Goal: Task Accomplishment & Management: Manage account settings

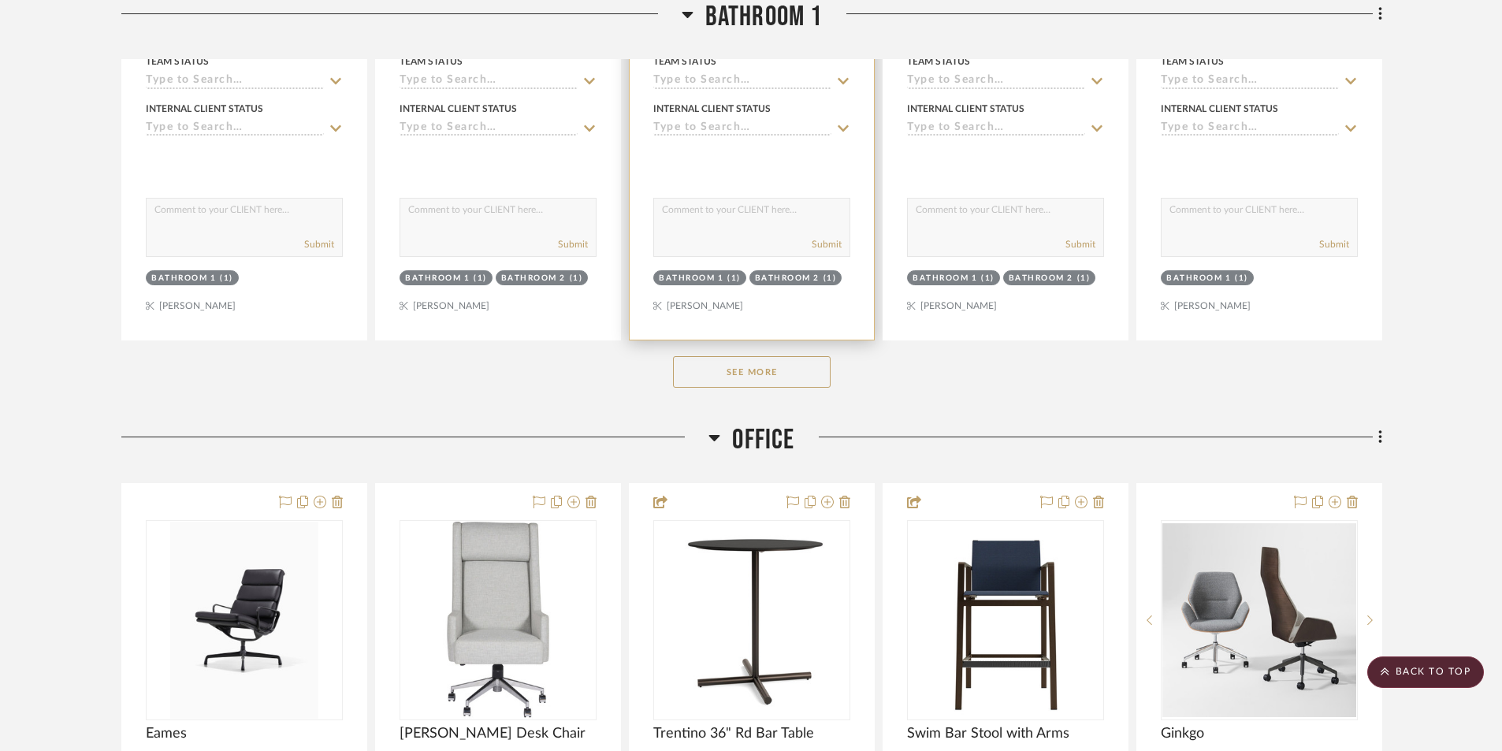
scroll to position [19926, 0]
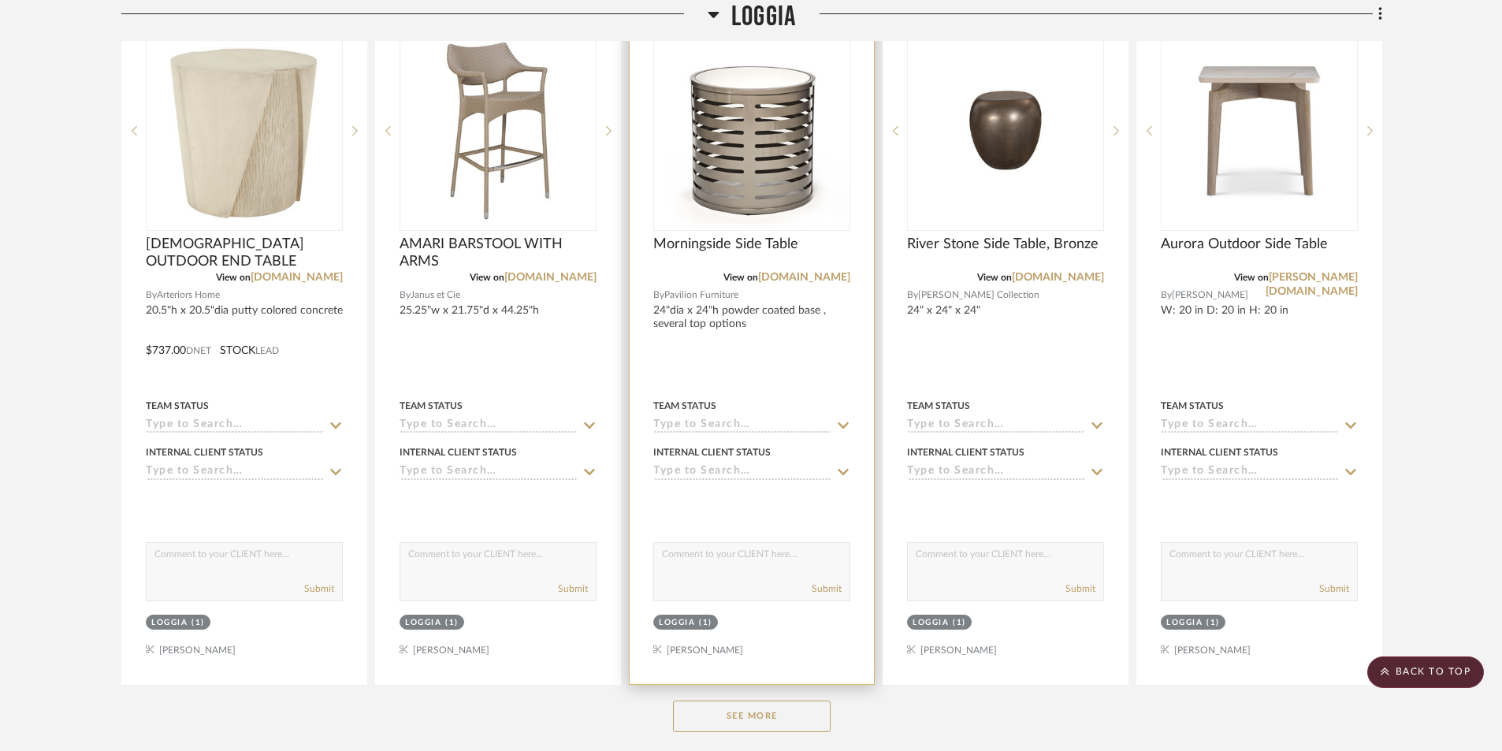
scroll to position [1970, 0]
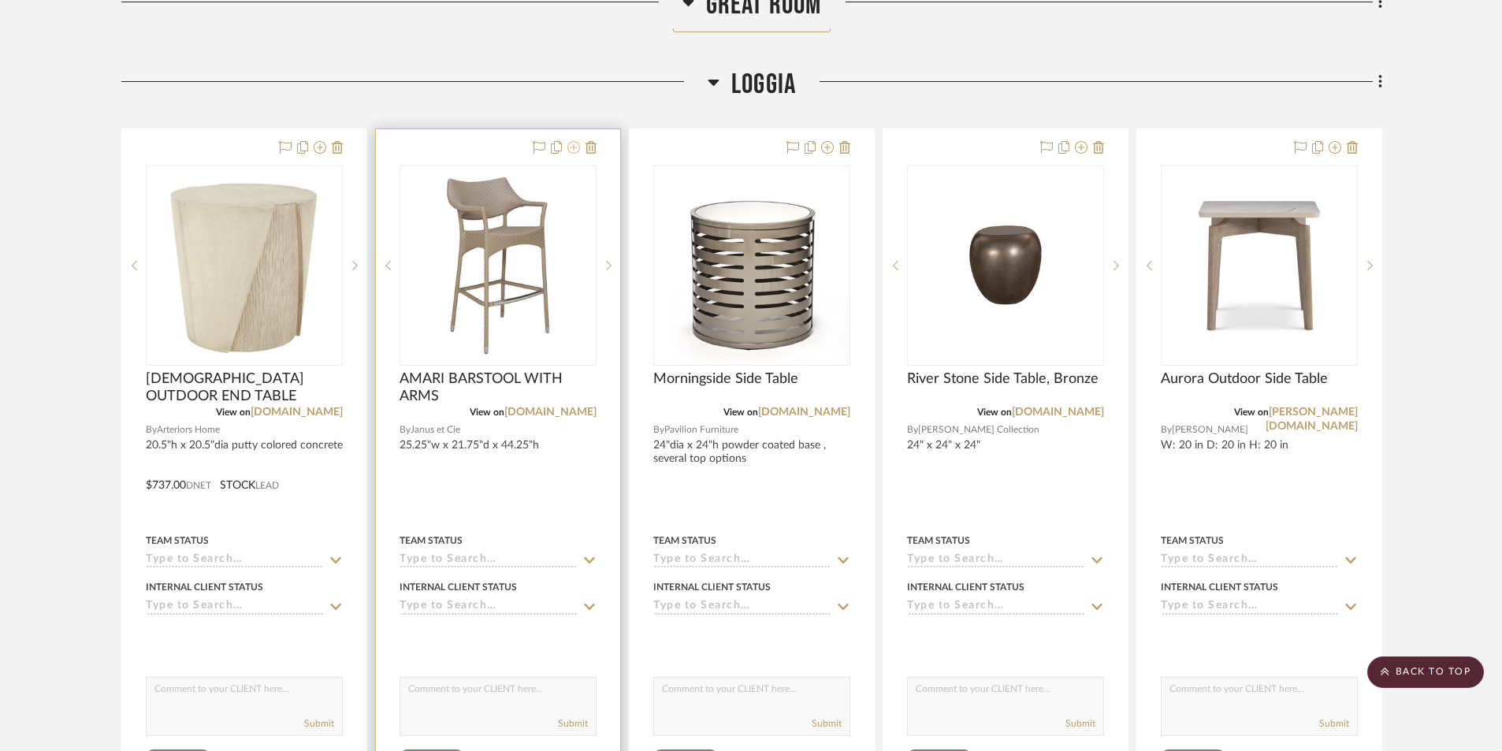
click at [573, 150] on icon at bounding box center [573, 147] width 13 height 13
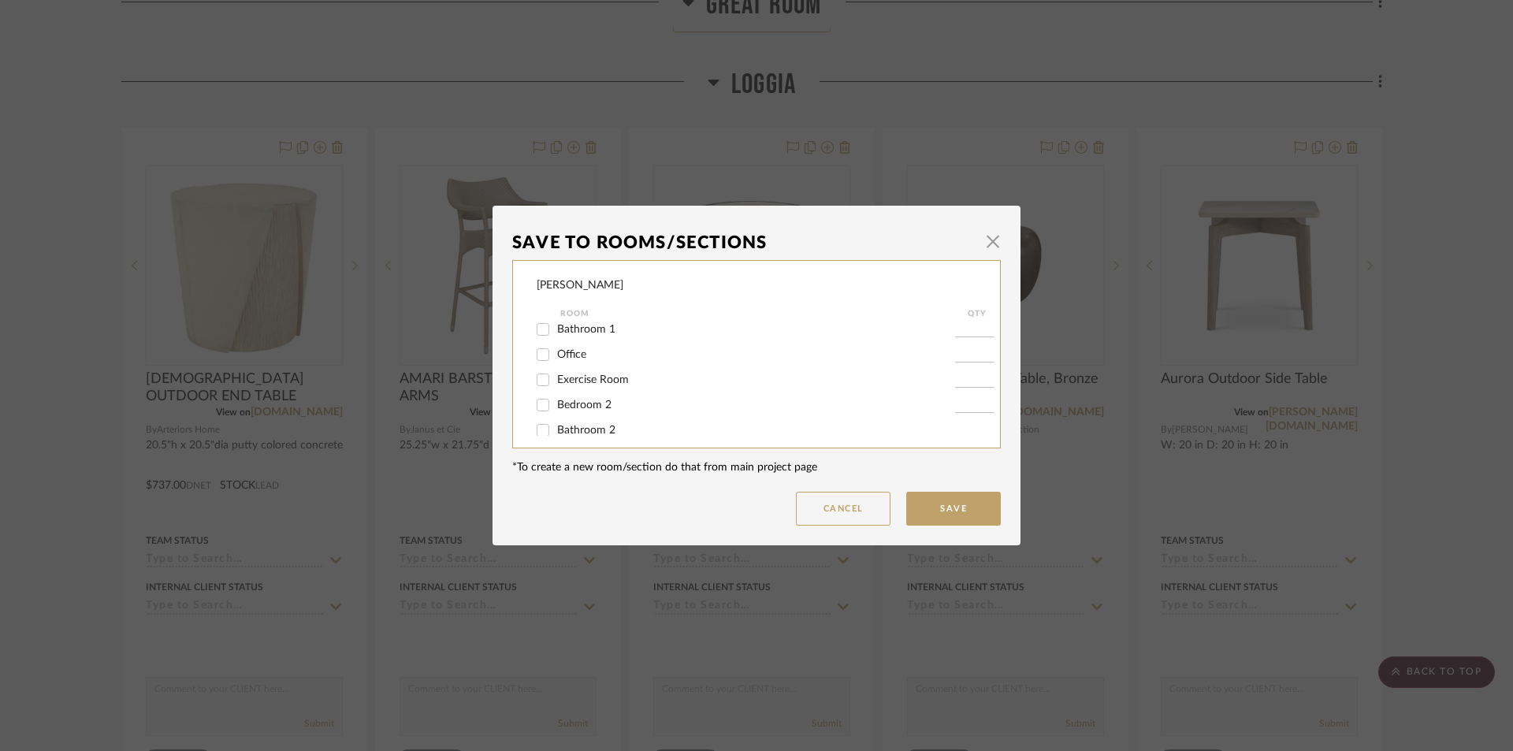
scroll to position [386, 0]
click at [537, 380] on input "Office" at bounding box center [542, 378] width 25 height 25
checkbox input "true"
type input "1"
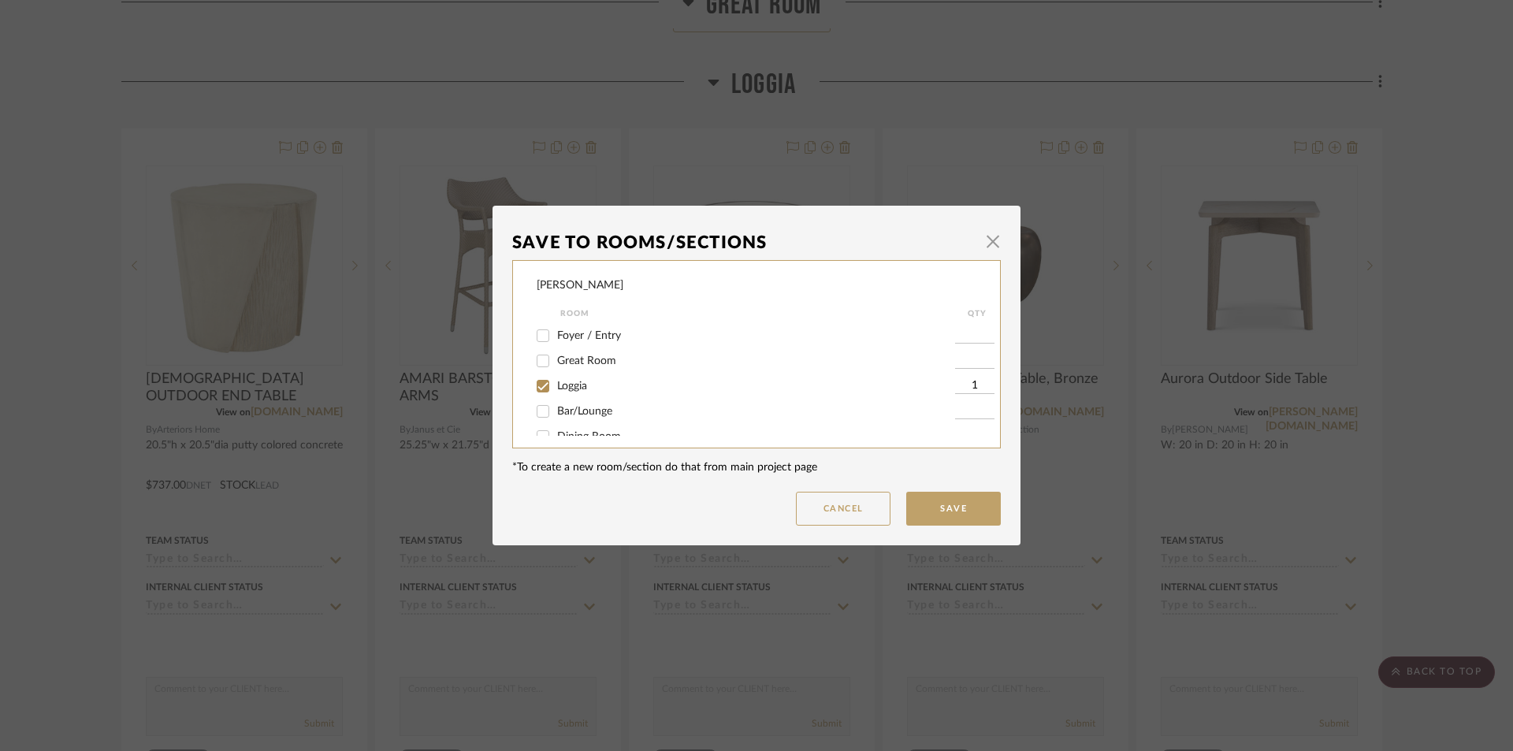
click at [532, 384] on input "Loggia" at bounding box center [542, 385] width 25 height 25
checkbox input "false"
click at [969, 511] on button "Save" at bounding box center [953, 509] width 95 height 34
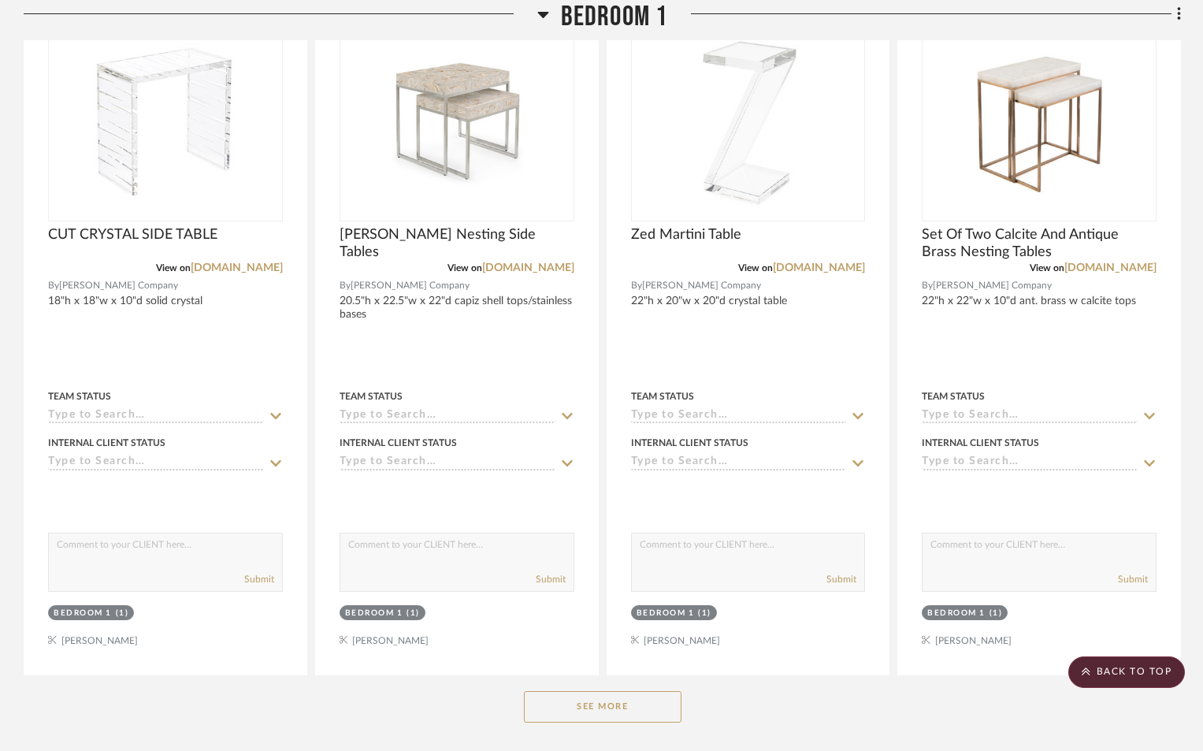
scroll to position [12607, 0]
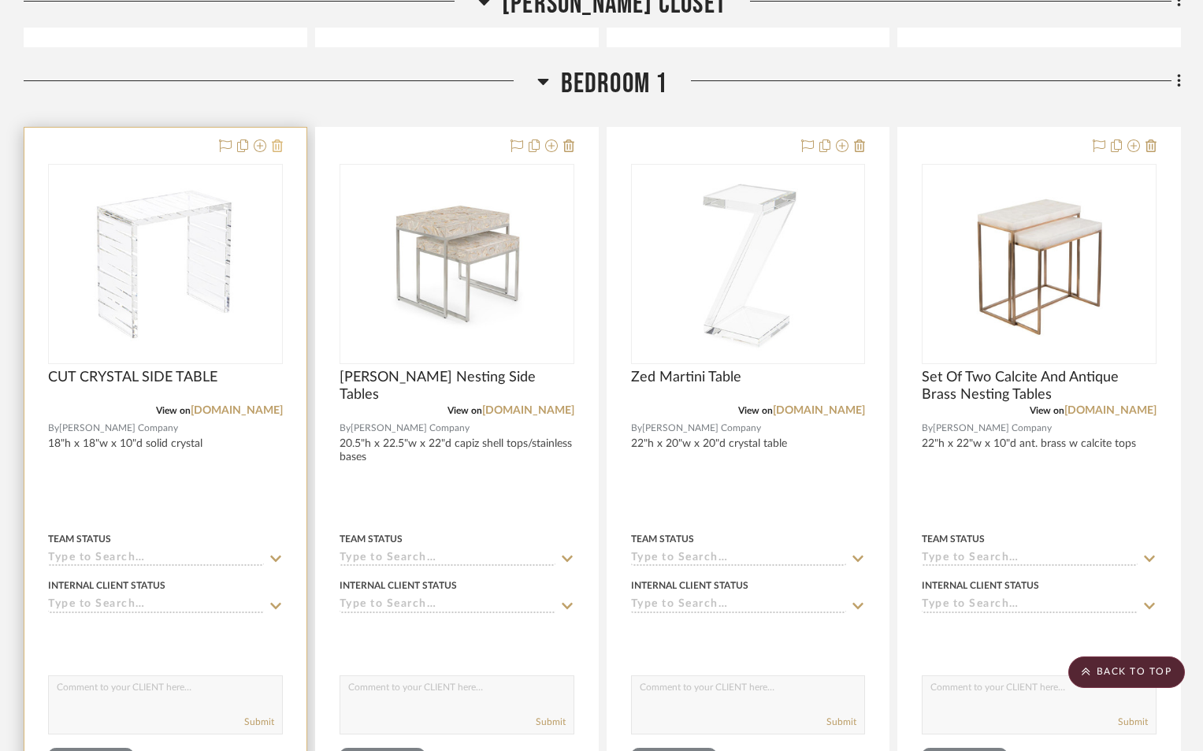
click at [279, 147] on icon at bounding box center [277, 145] width 11 height 13
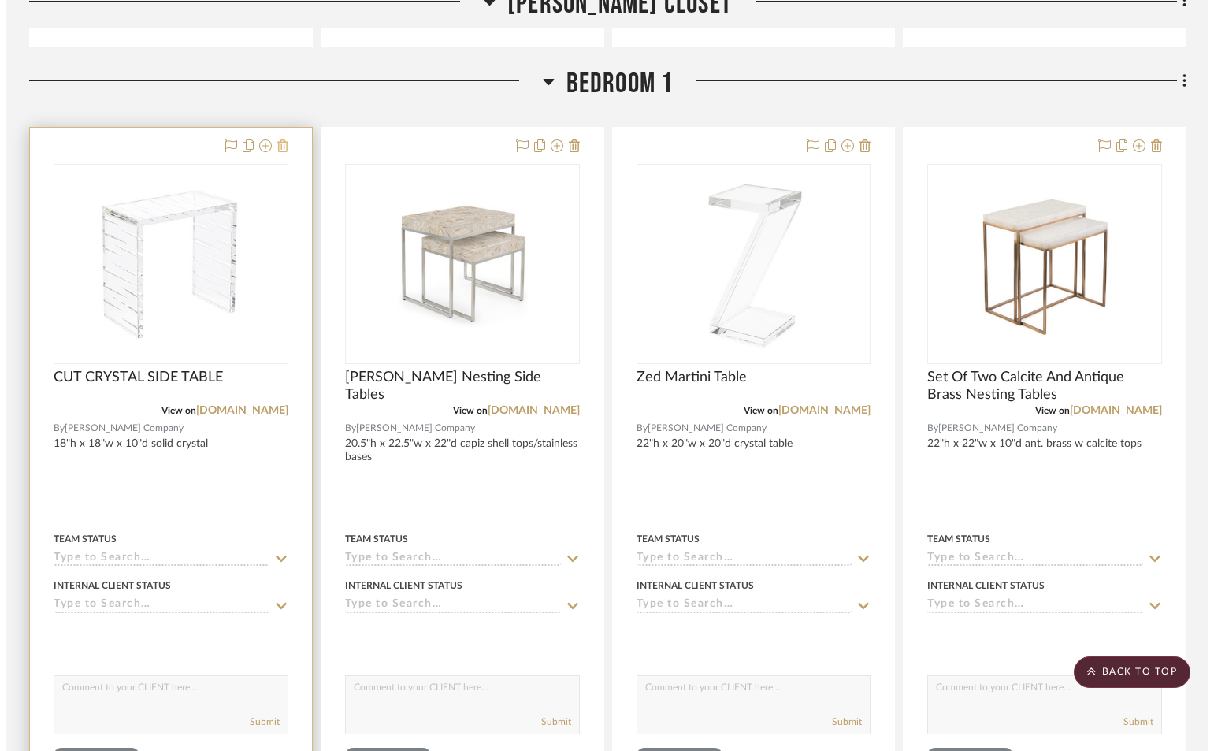
scroll to position [0, 0]
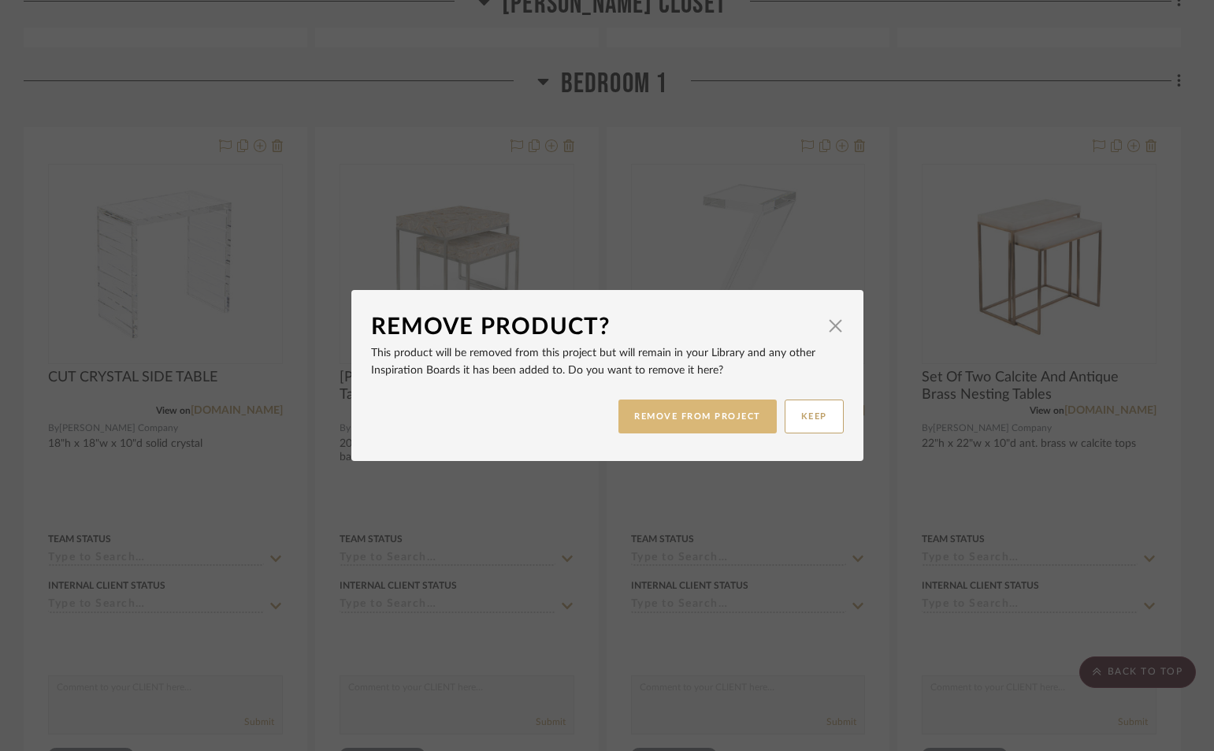
click at [671, 414] on button "REMOVE FROM PROJECT" at bounding box center [698, 416] width 158 height 34
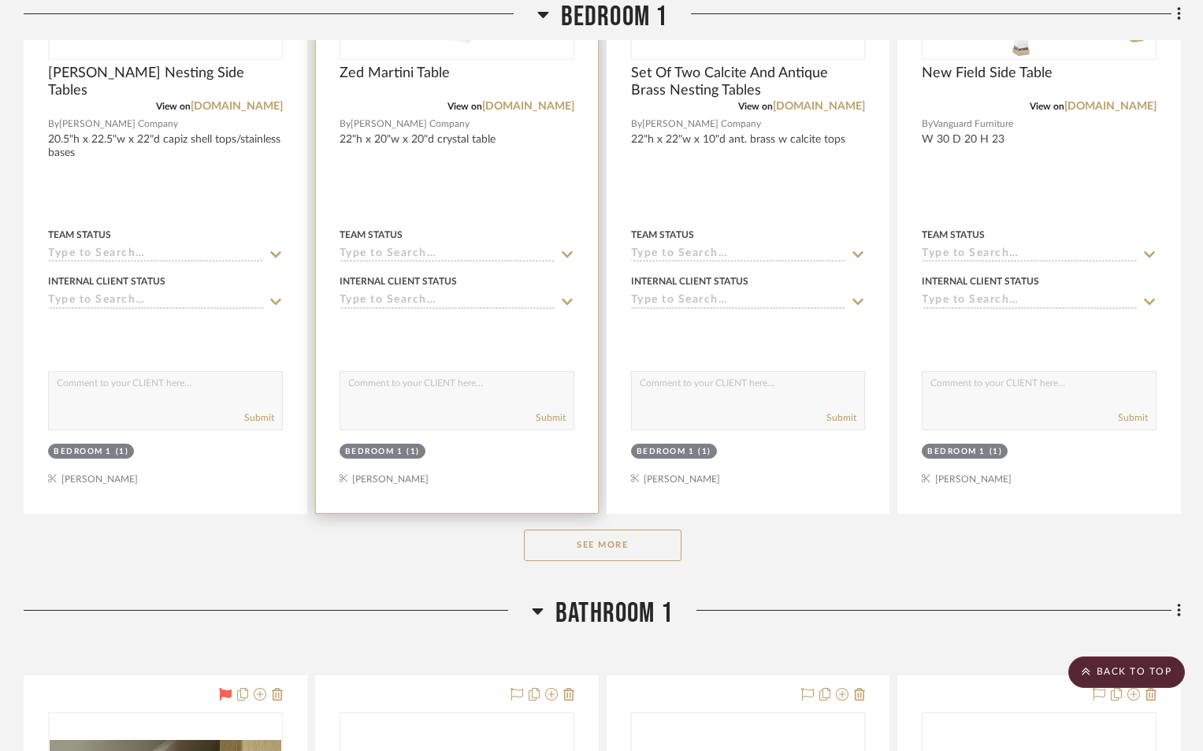
scroll to position [12922, 0]
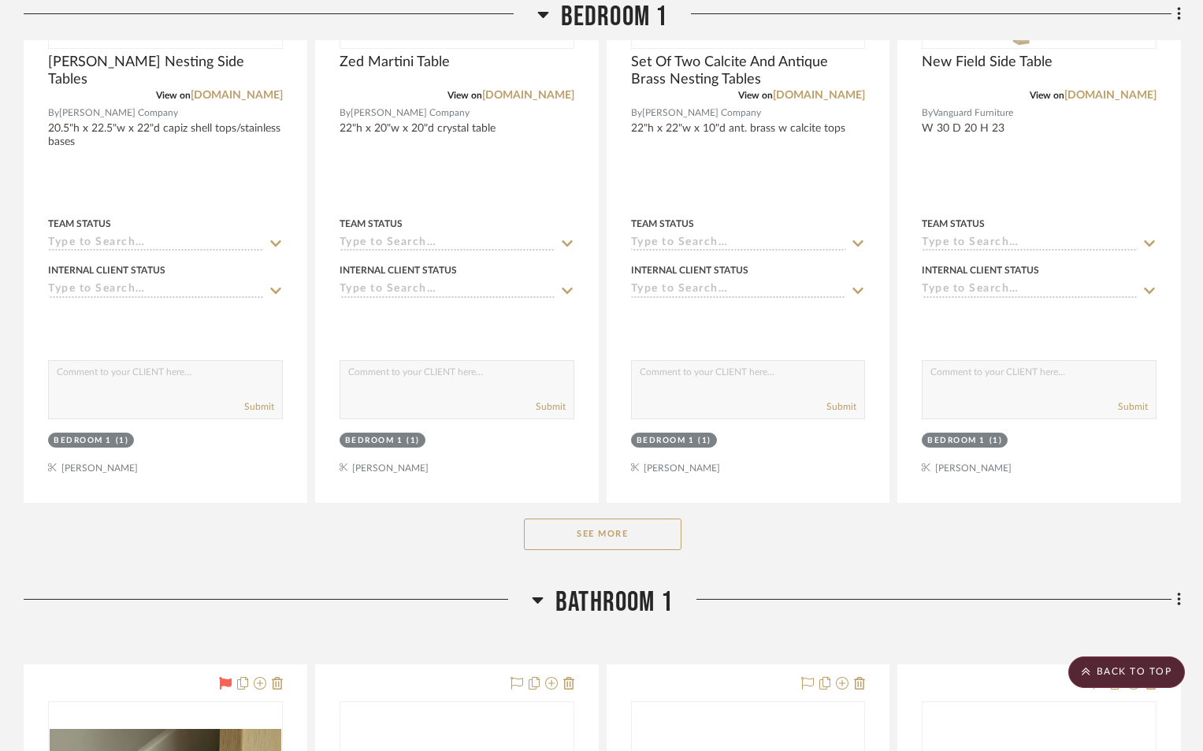
click at [610, 528] on button "See More" at bounding box center [603, 534] width 158 height 32
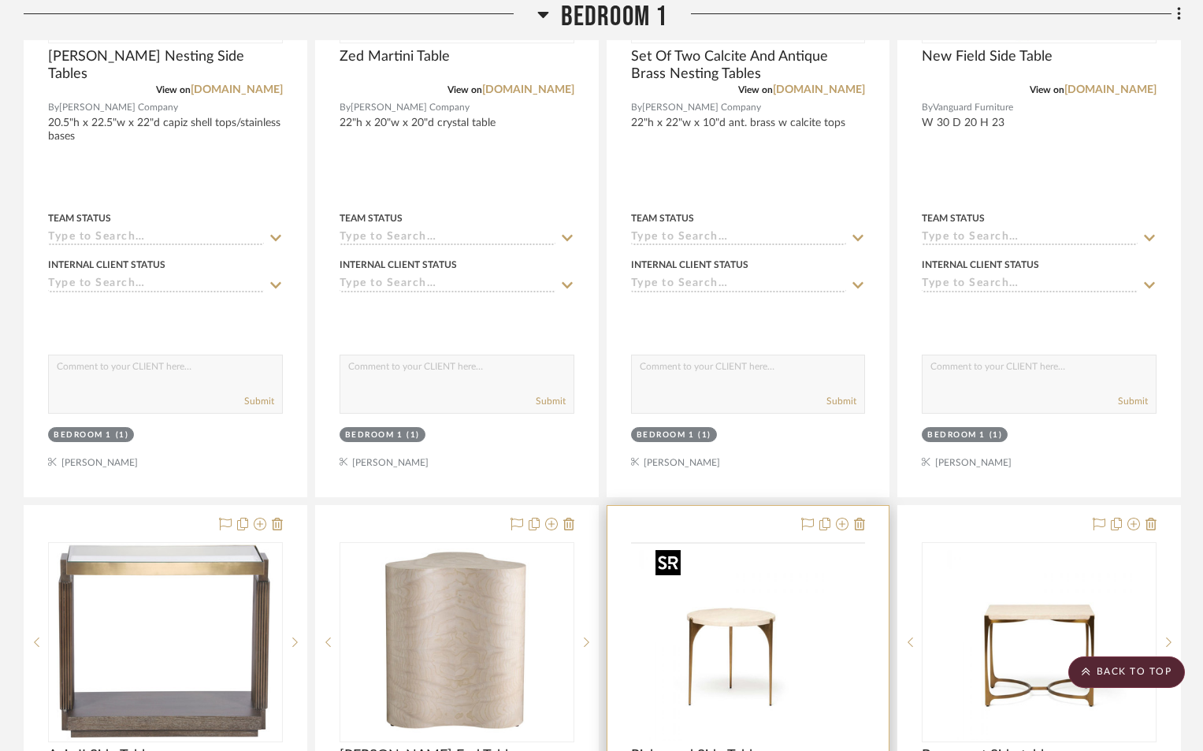
scroll to position [13001, 0]
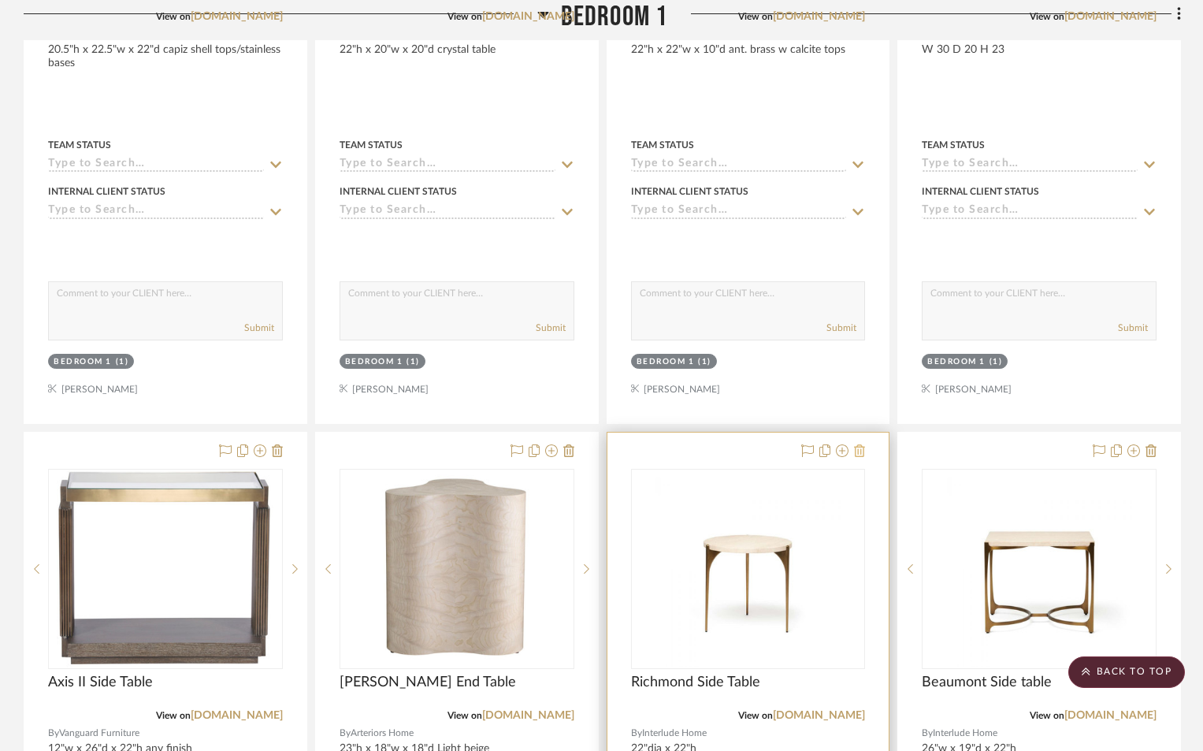
click at [858, 454] on icon at bounding box center [859, 450] width 11 height 13
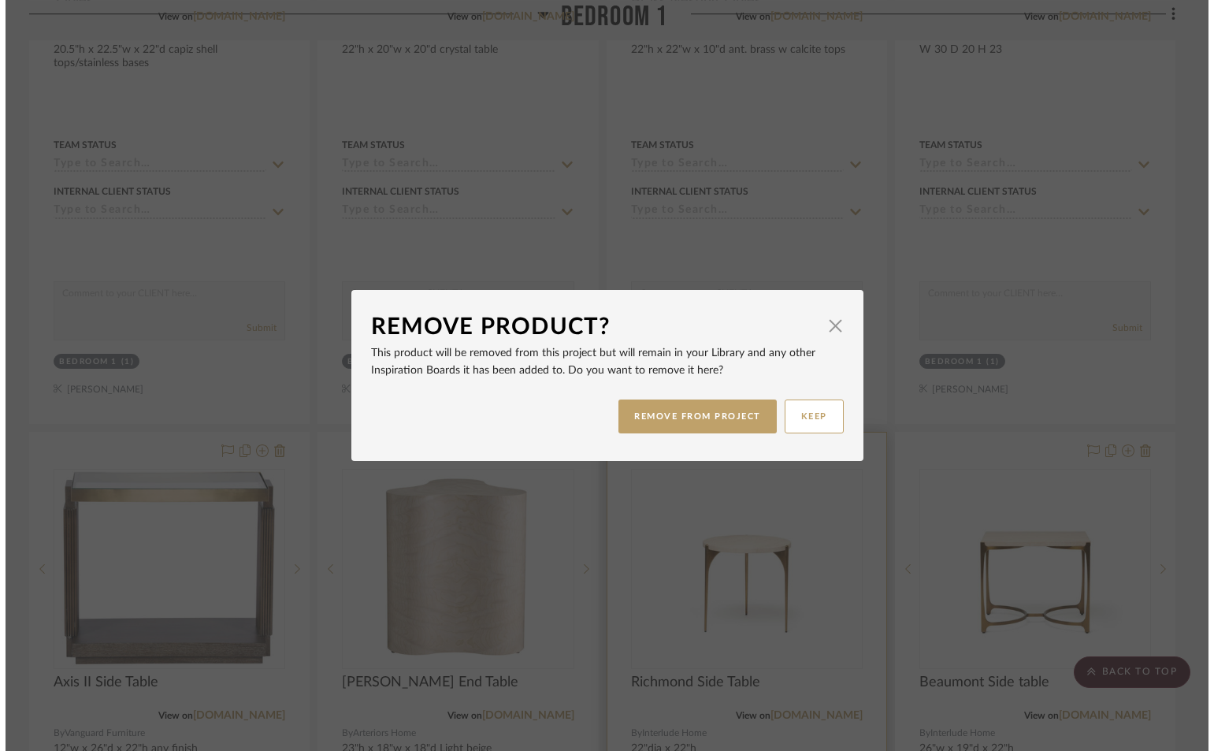
scroll to position [0, 0]
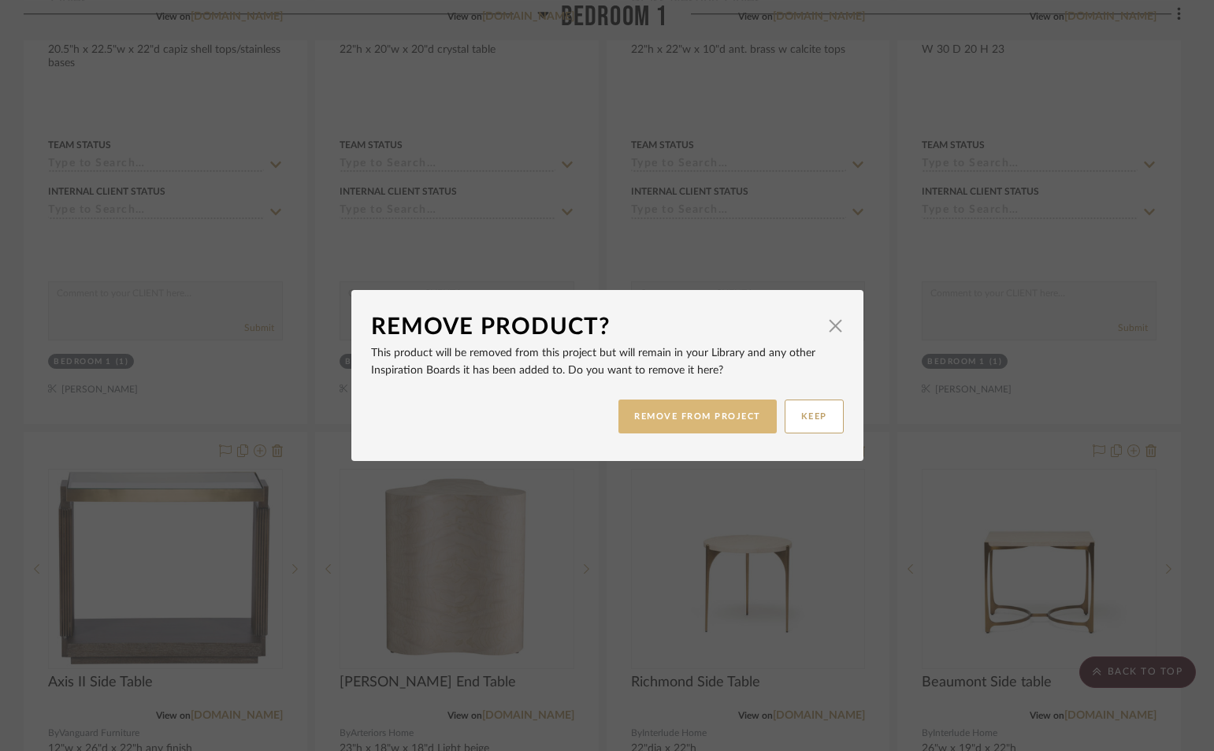
click at [652, 420] on button "REMOVE FROM PROJECT" at bounding box center [698, 416] width 158 height 34
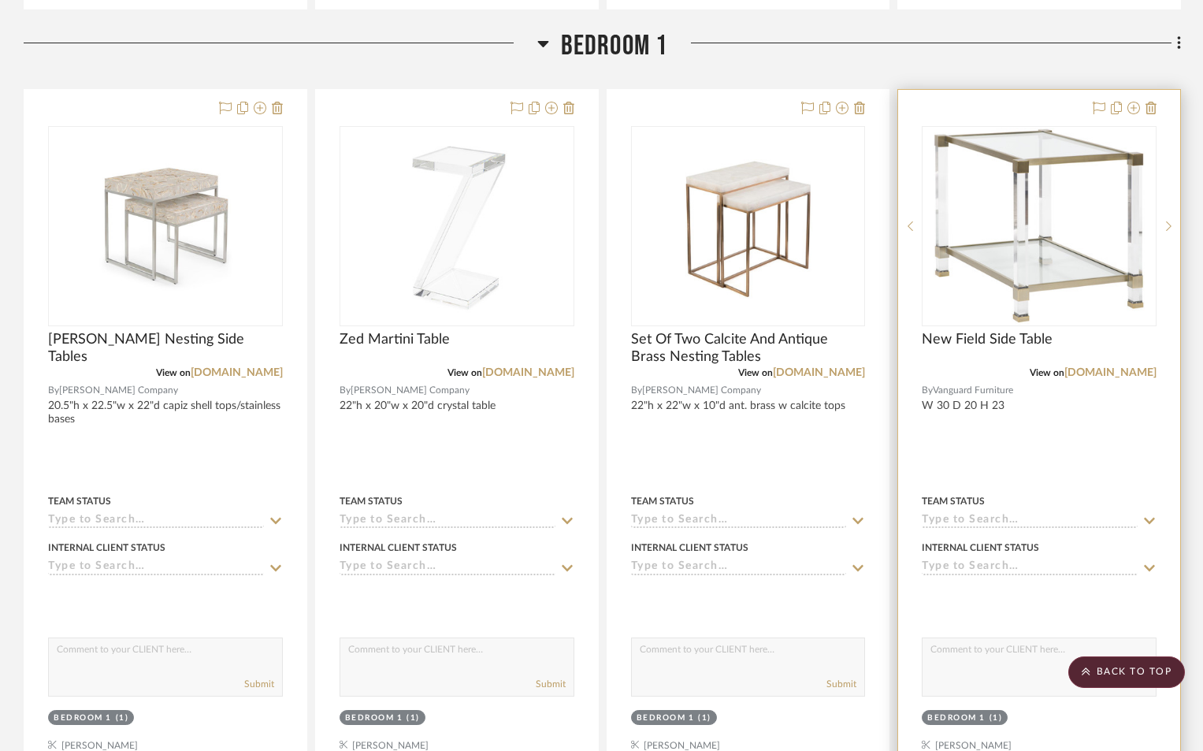
scroll to position [12607, 0]
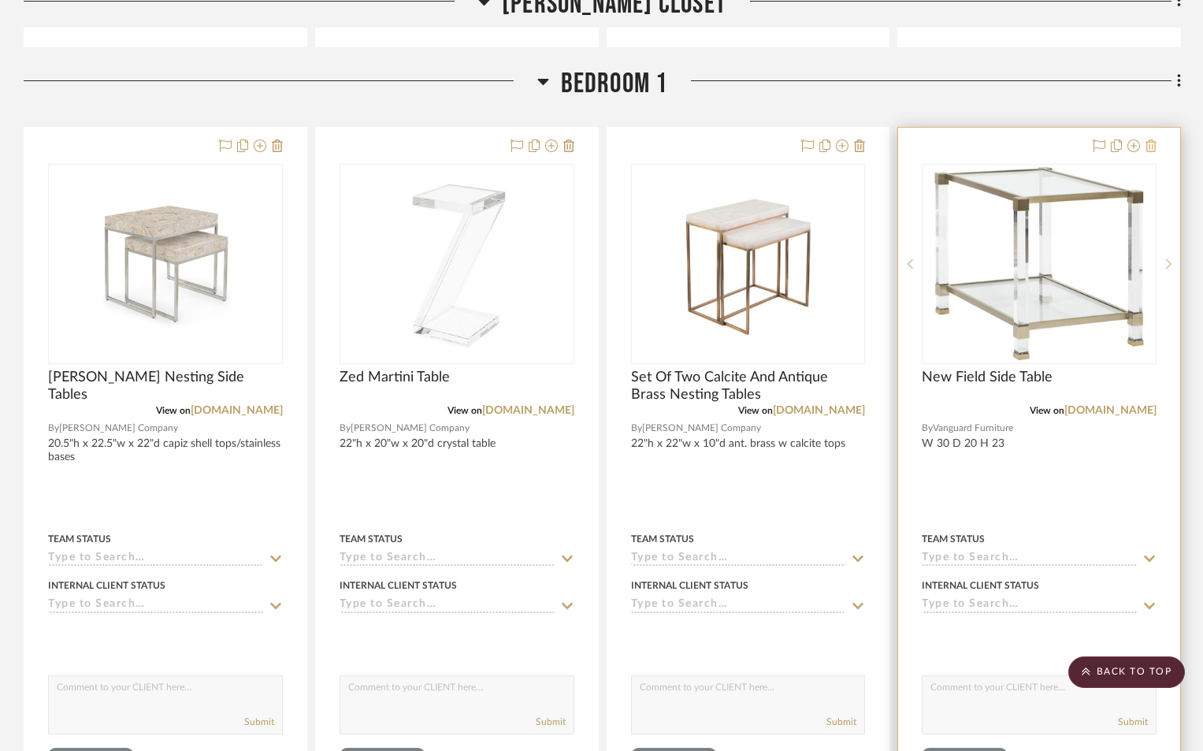
click at [1150, 151] on icon at bounding box center [1151, 145] width 11 height 13
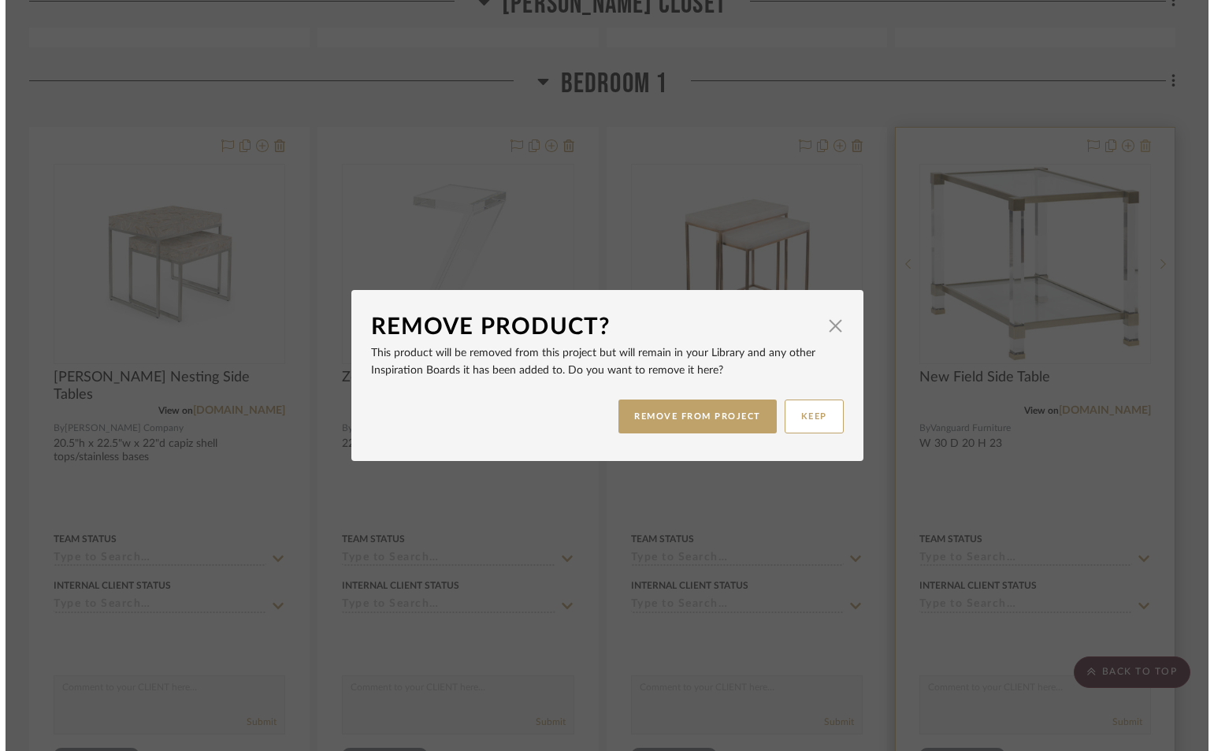
scroll to position [0, 0]
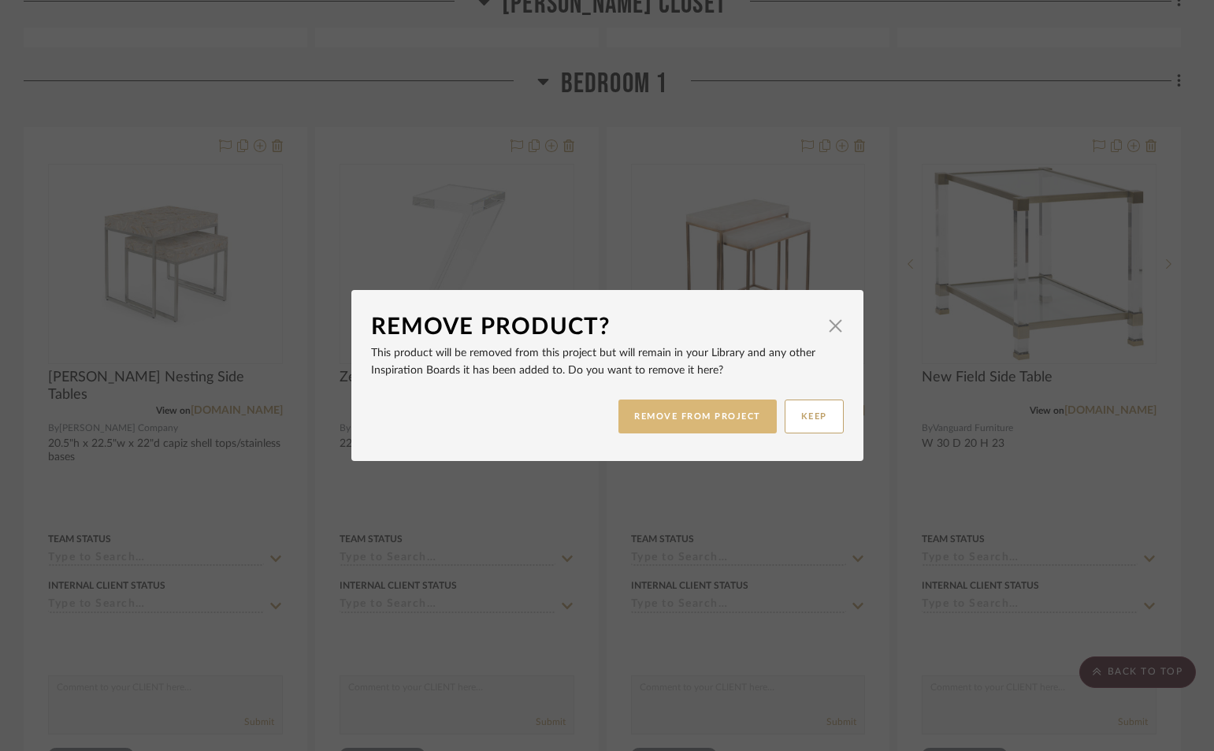
click at [682, 414] on button "REMOVE FROM PROJECT" at bounding box center [698, 416] width 158 height 34
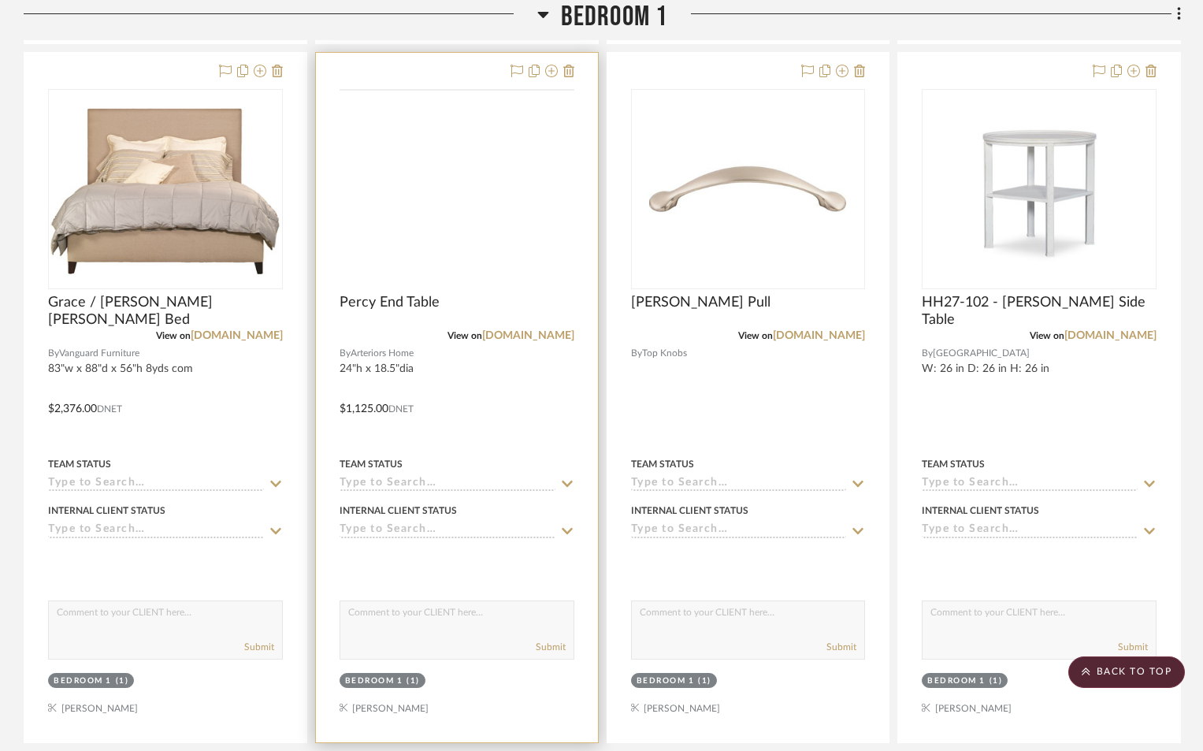
scroll to position [13789, 0]
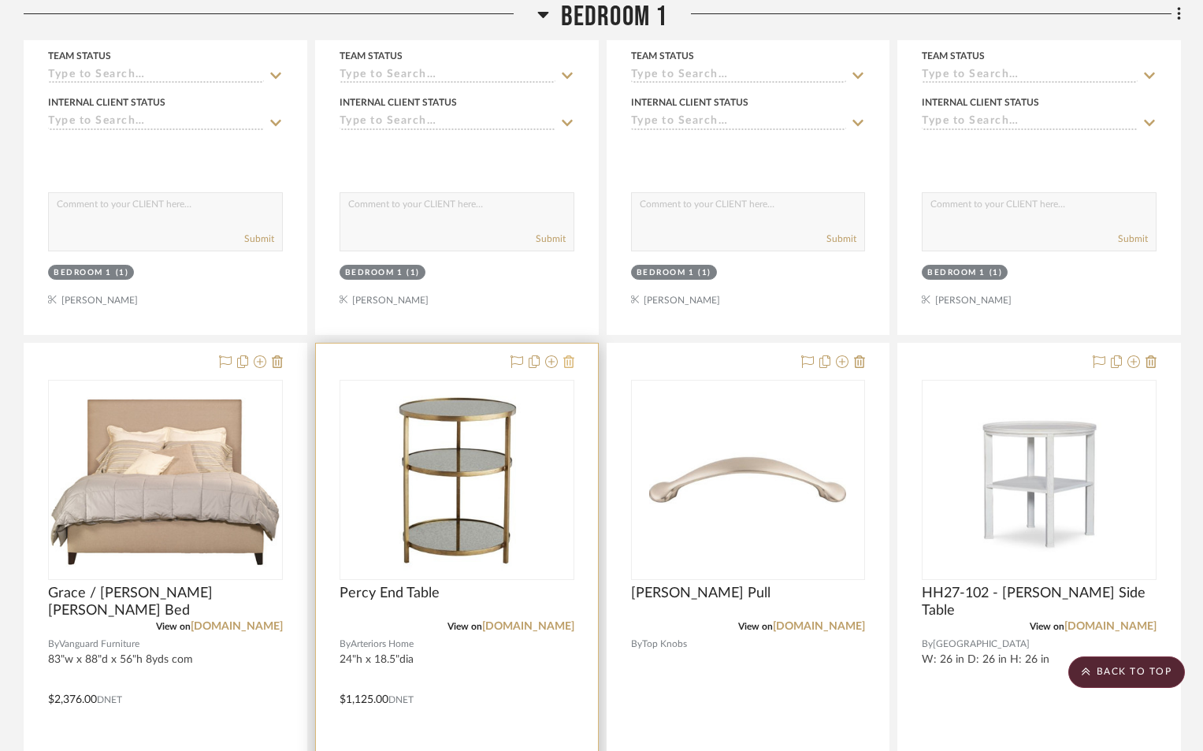
click at [569, 362] on icon at bounding box center [568, 361] width 11 height 13
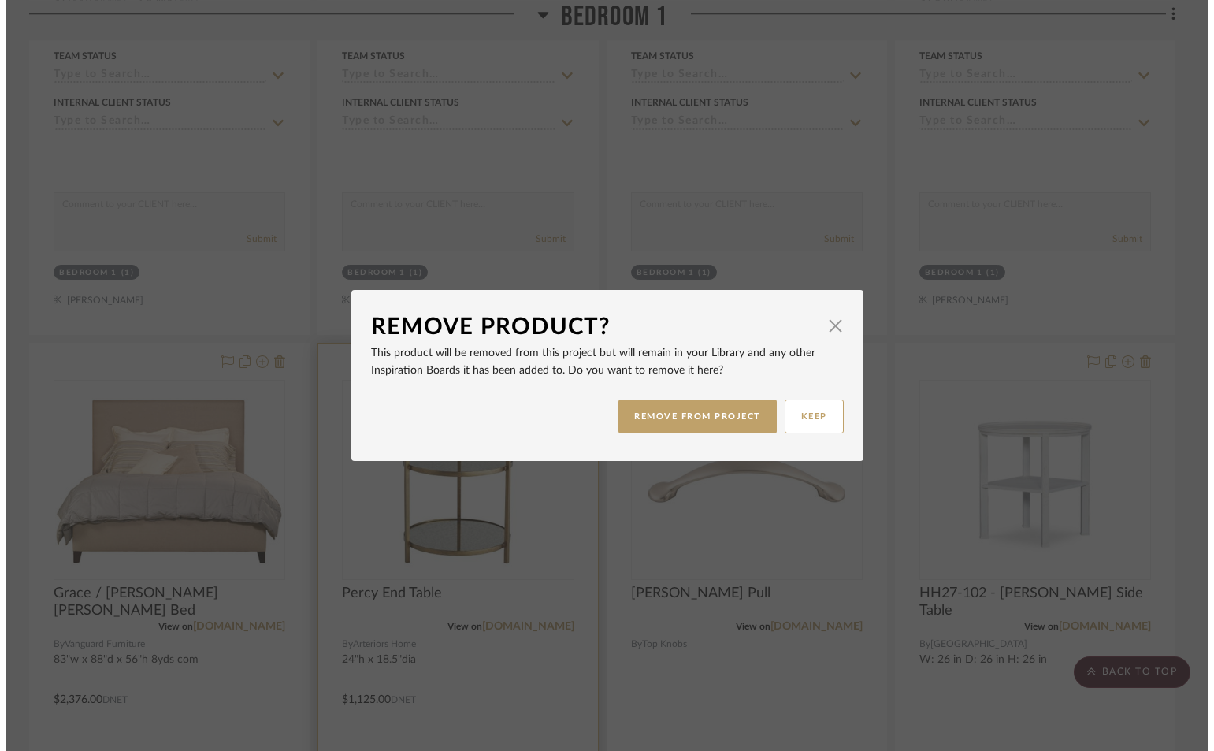
scroll to position [0, 0]
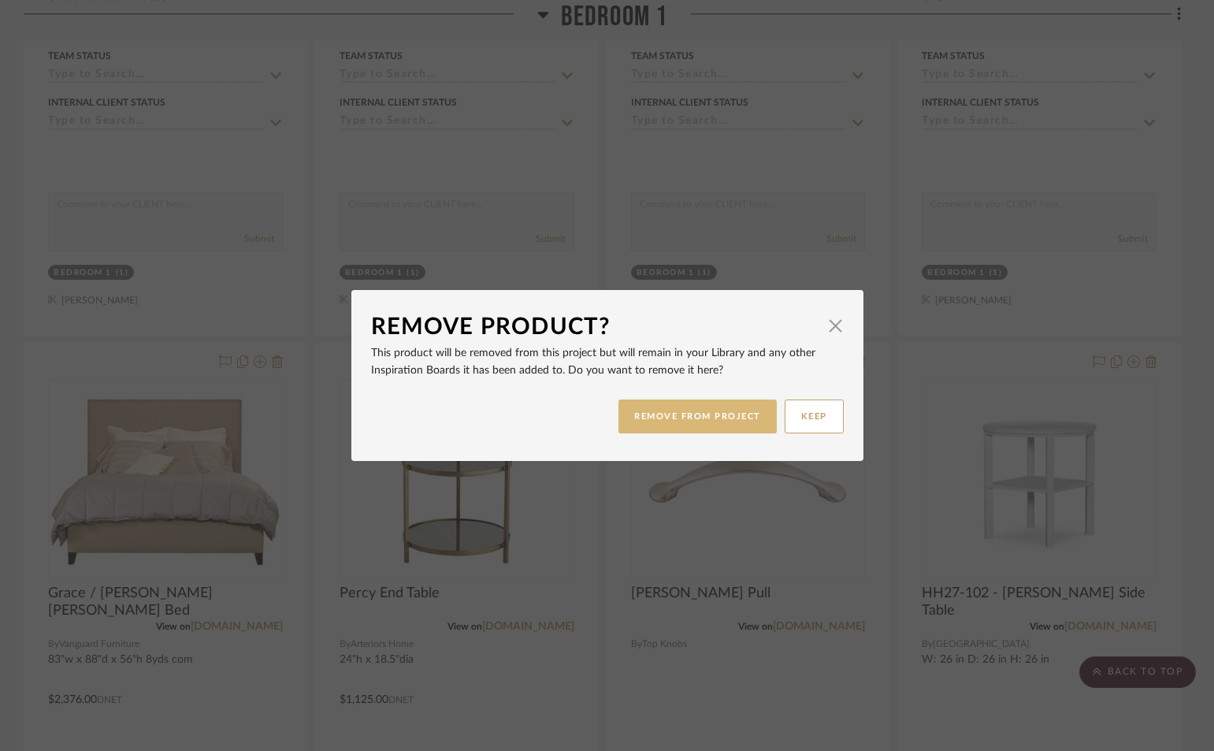
click at [647, 416] on button "REMOVE FROM PROJECT" at bounding box center [698, 416] width 158 height 34
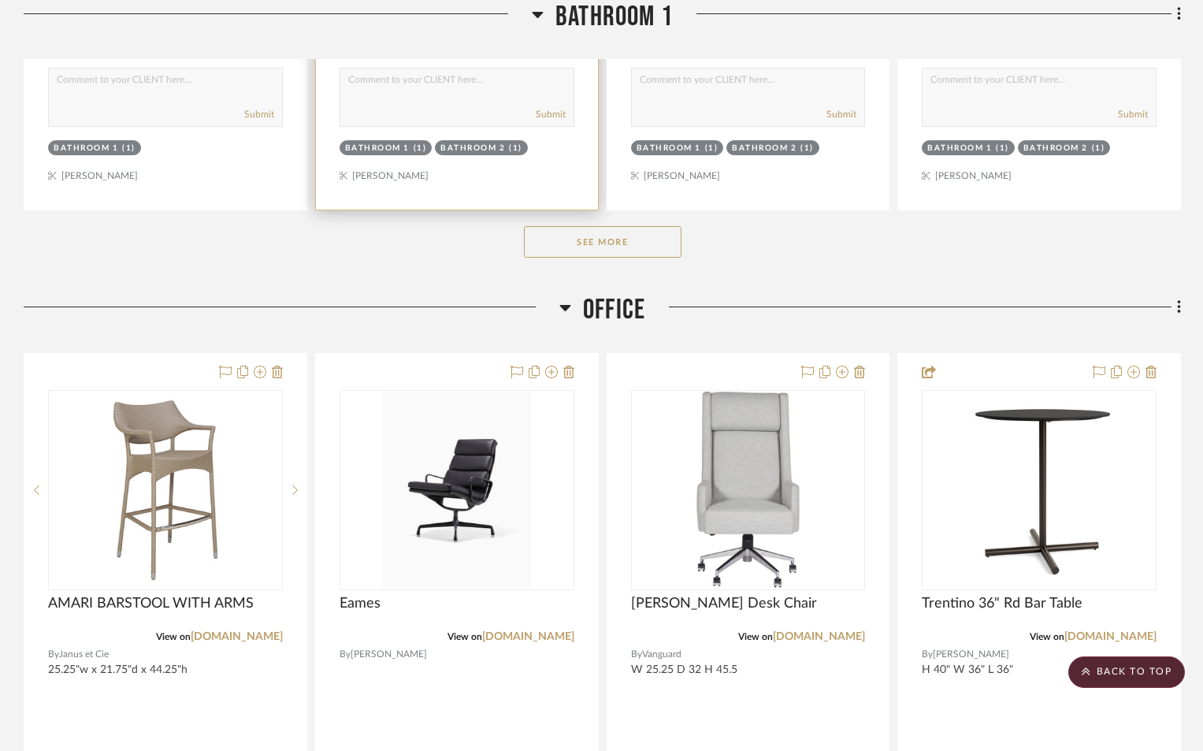
scroll to position [16232, 0]
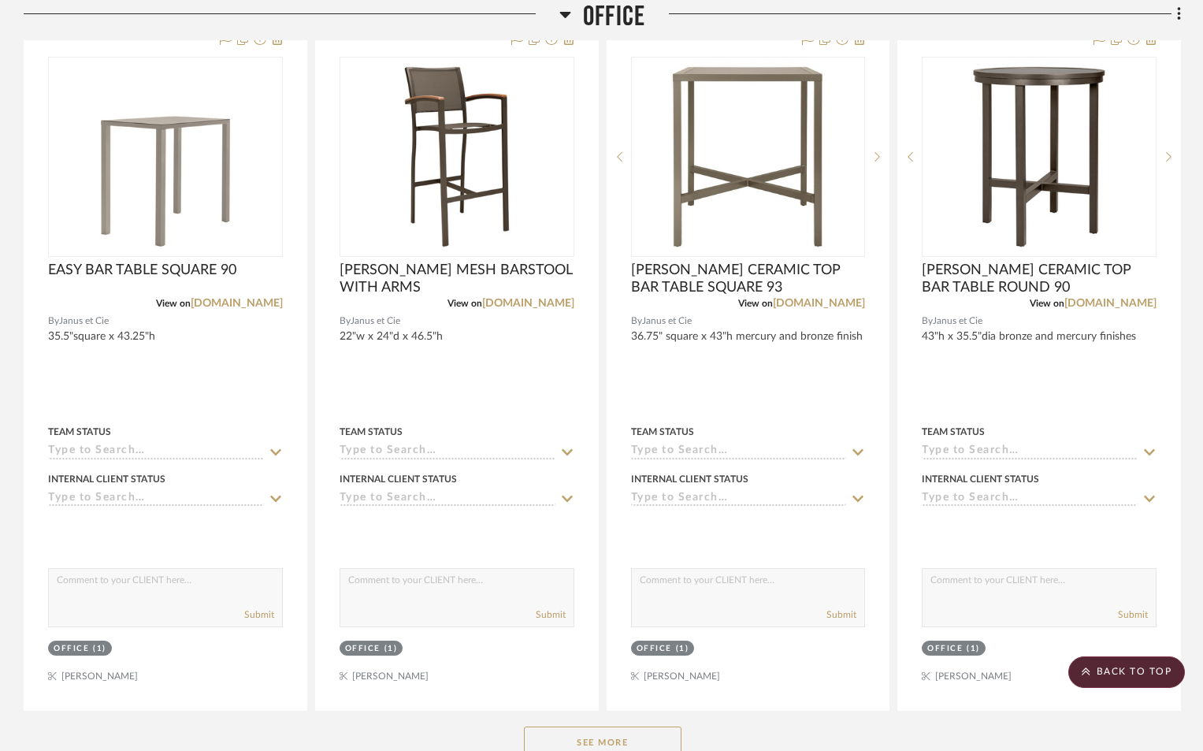
scroll to position [14420, 0]
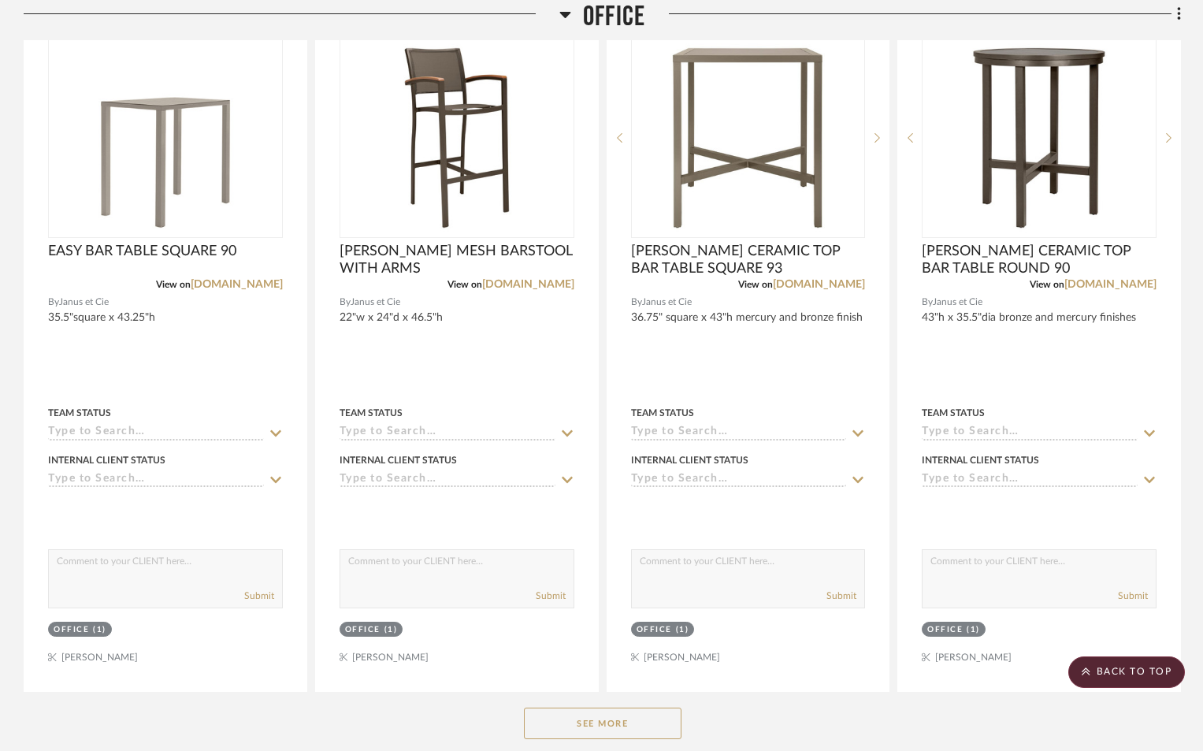
click at [587, 725] on button "See More" at bounding box center [603, 724] width 158 height 32
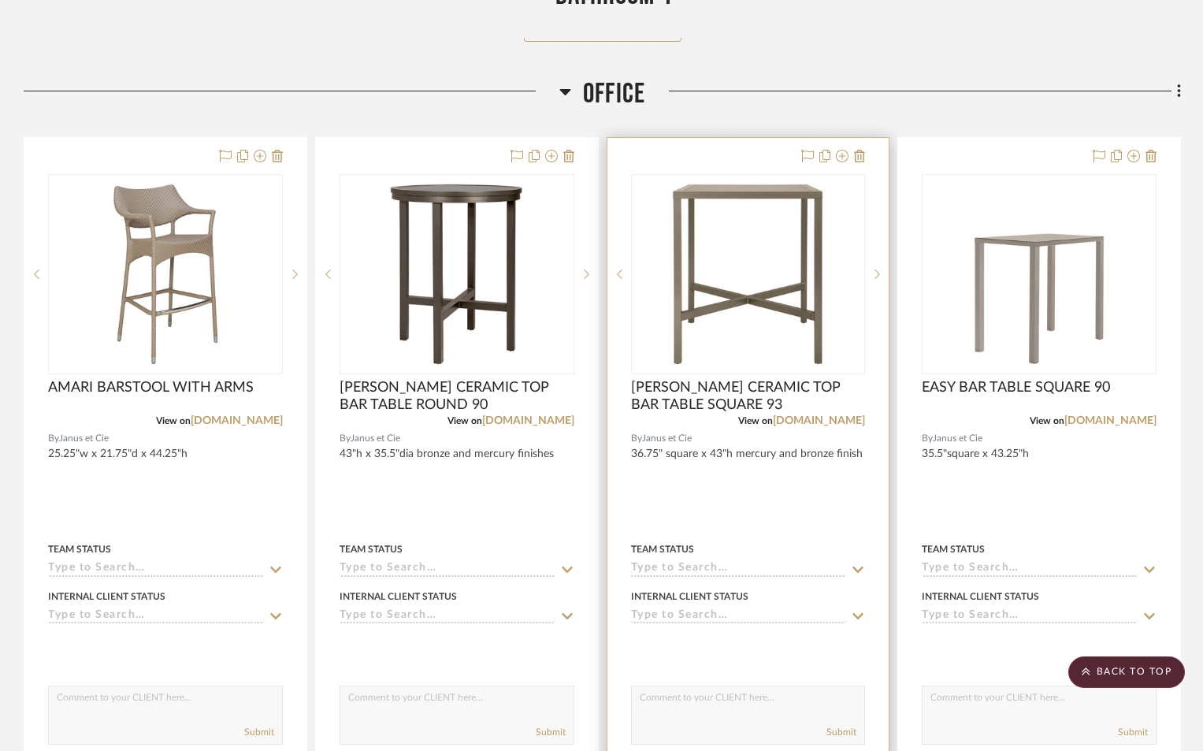
scroll to position [14270, 0]
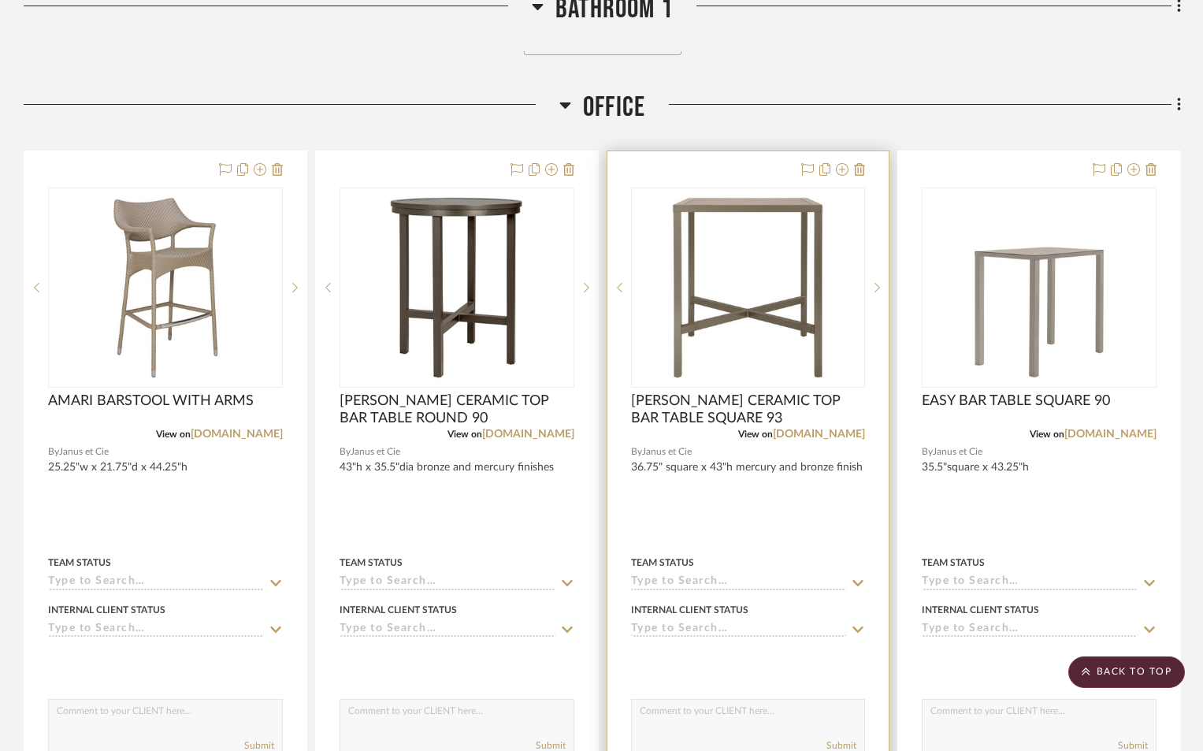
click at [677, 490] on div at bounding box center [749, 495] width 282 height 689
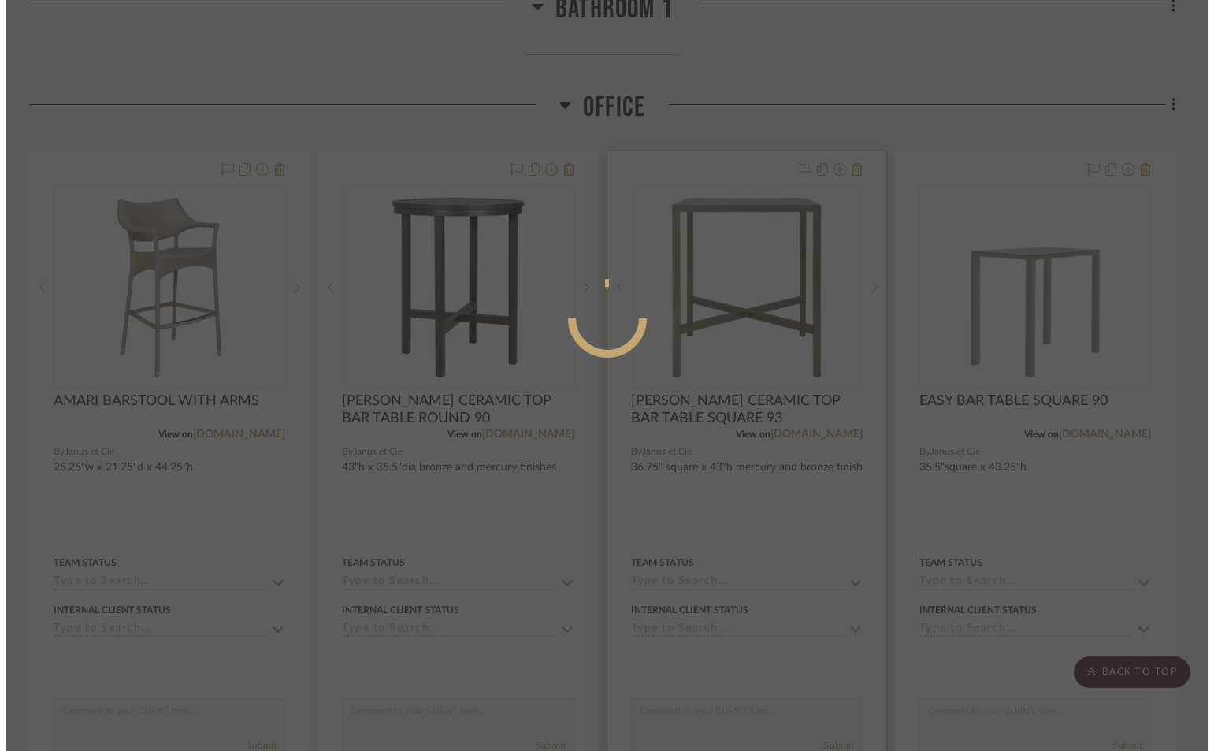
scroll to position [0, 0]
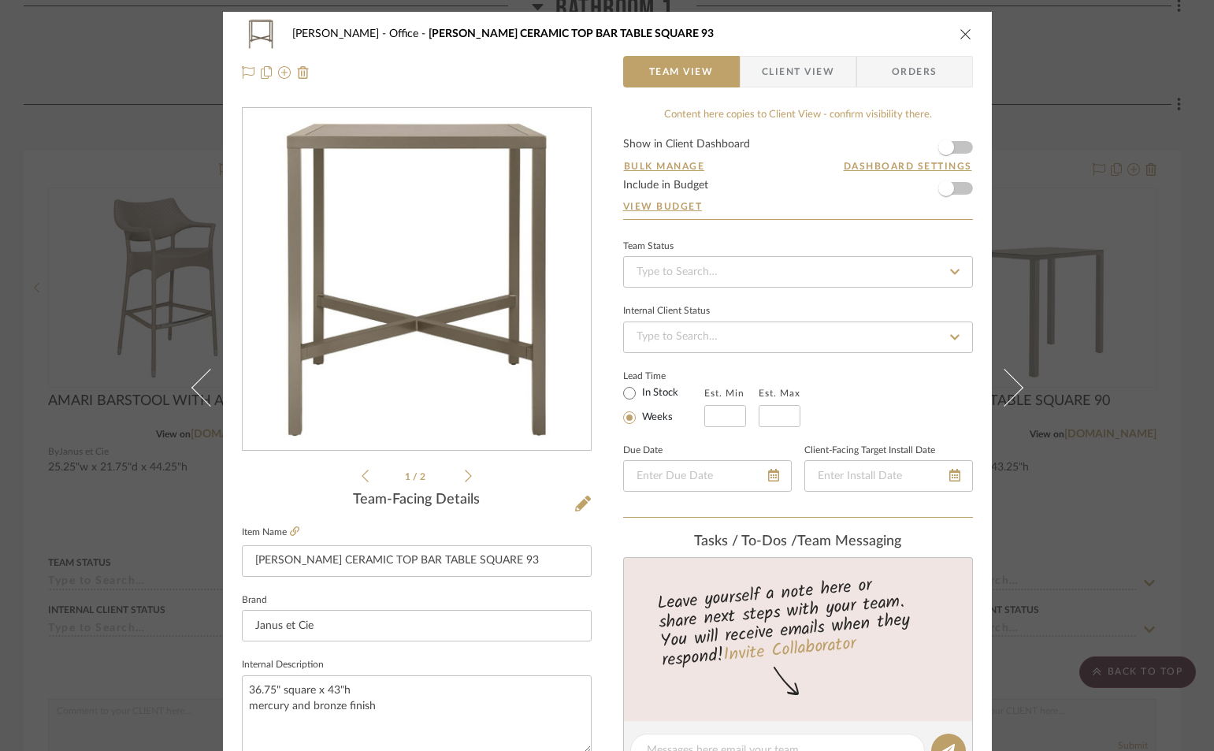
click at [960, 31] on icon "close" at bounding box center [966, 34] width 13 height 13
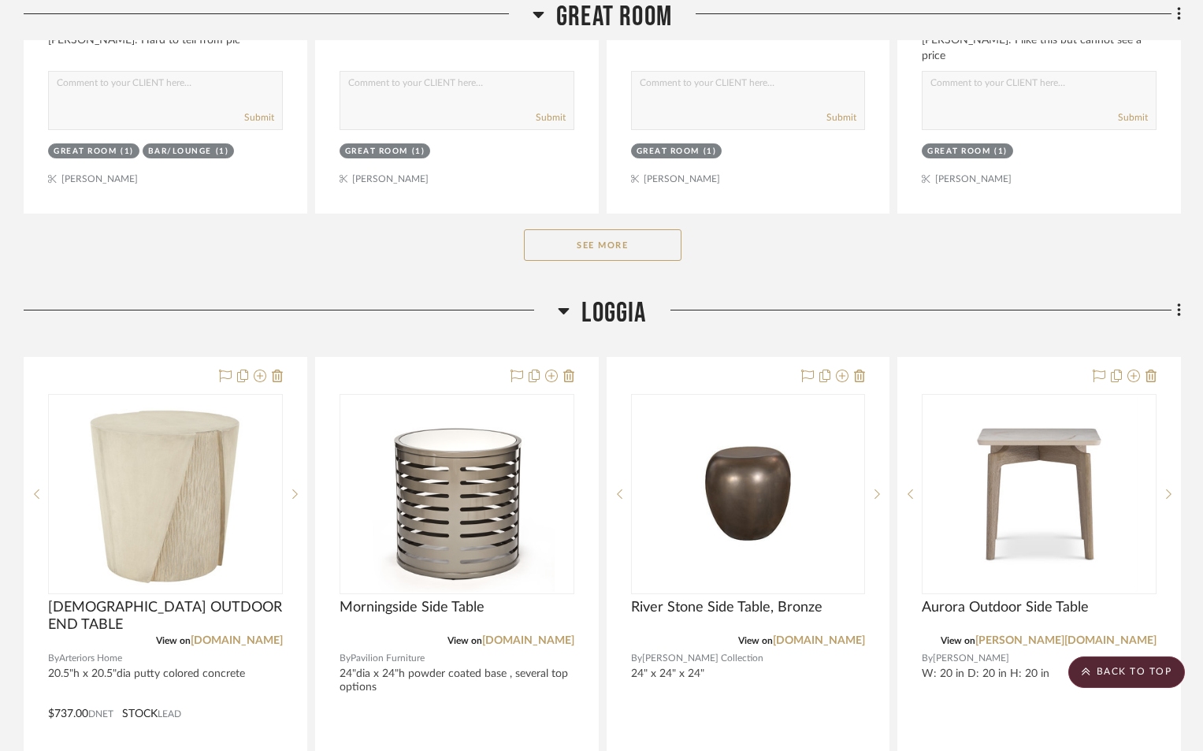
scroll to position [1978, 0]
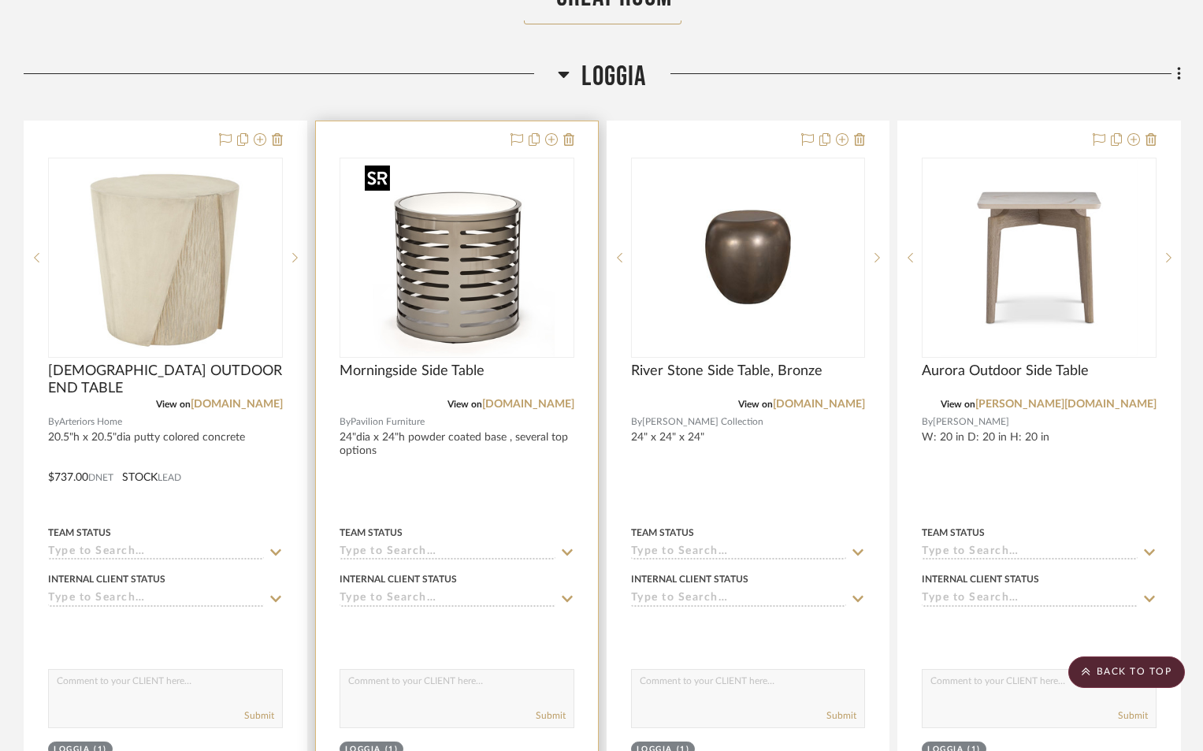
click at [467, 324] on img "0" at bounding box center [457, 257] width 197 height 197
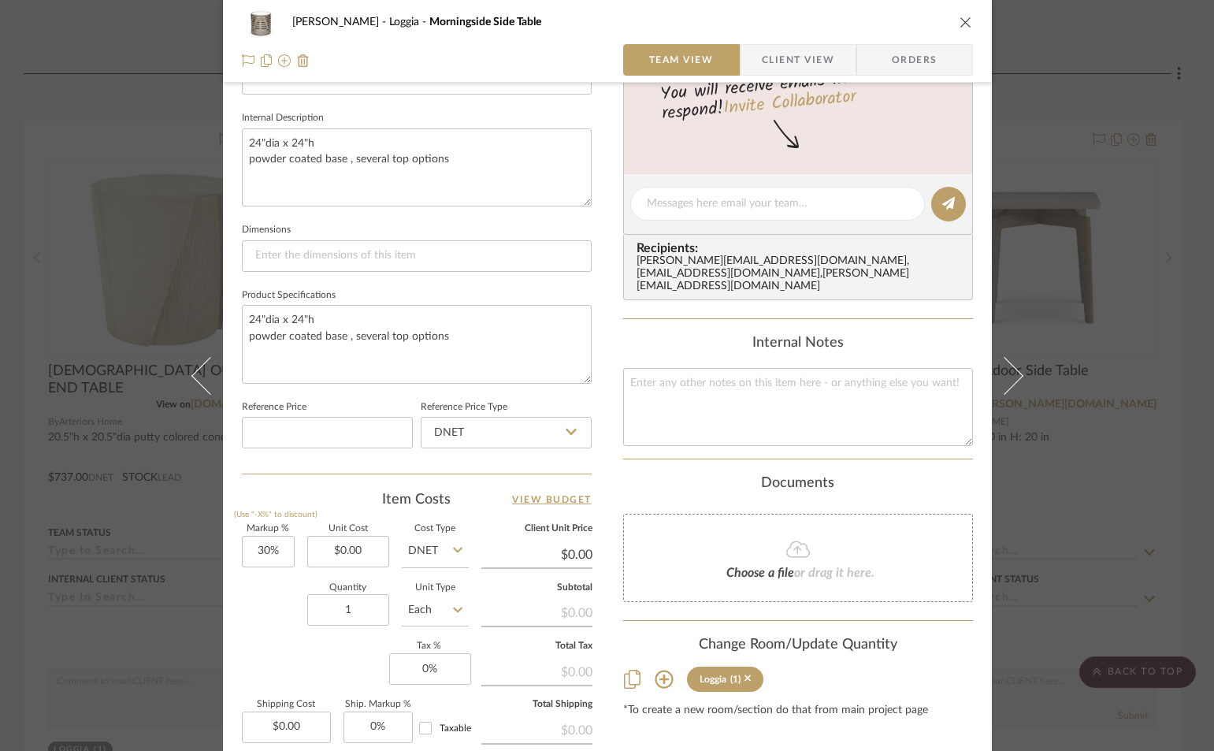
scroll to position [552, 0]
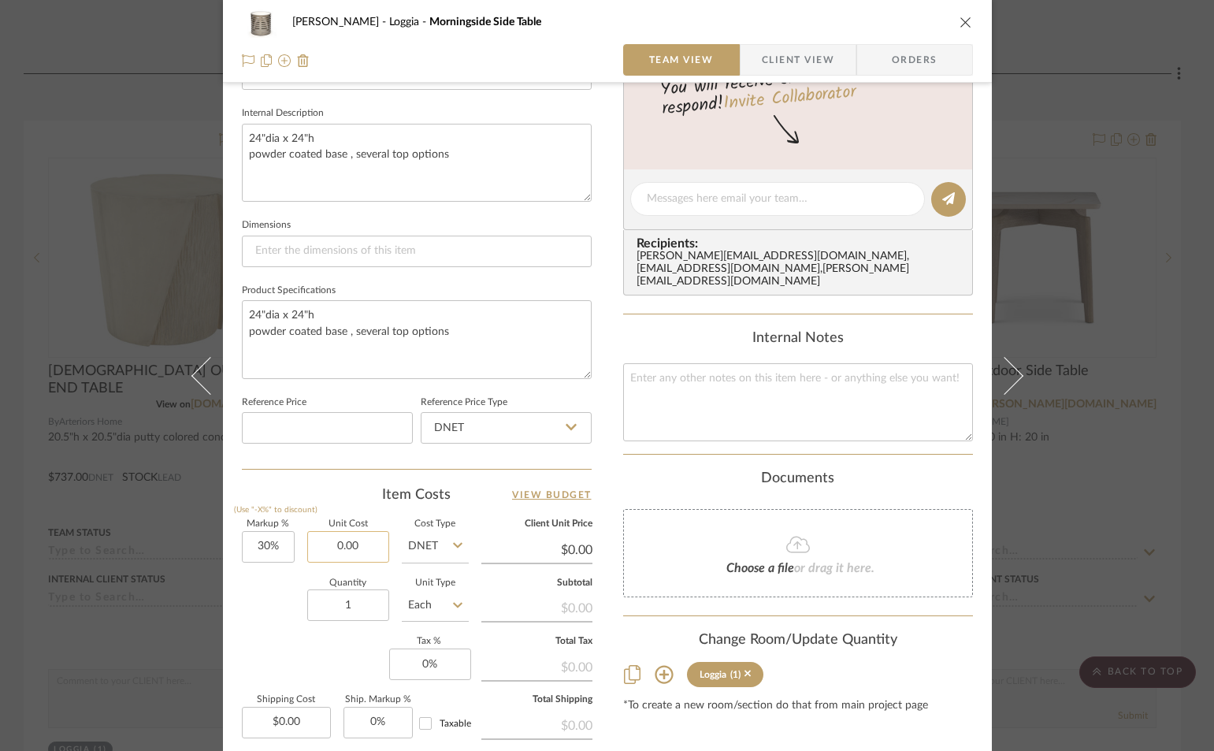
click at [366, 555] on input "0.00" at bounding box center [348, 547] width 82 height 32
type input "$1,563.00"
click at [451, 157] on textarea "24"dia x 24"h powder coated base , several top options" at bounding box center [417, 163] width 350 height 78
type input "$2,031.90"
type textarea "24"dia x 24"h powder coated base , several top options corian top"
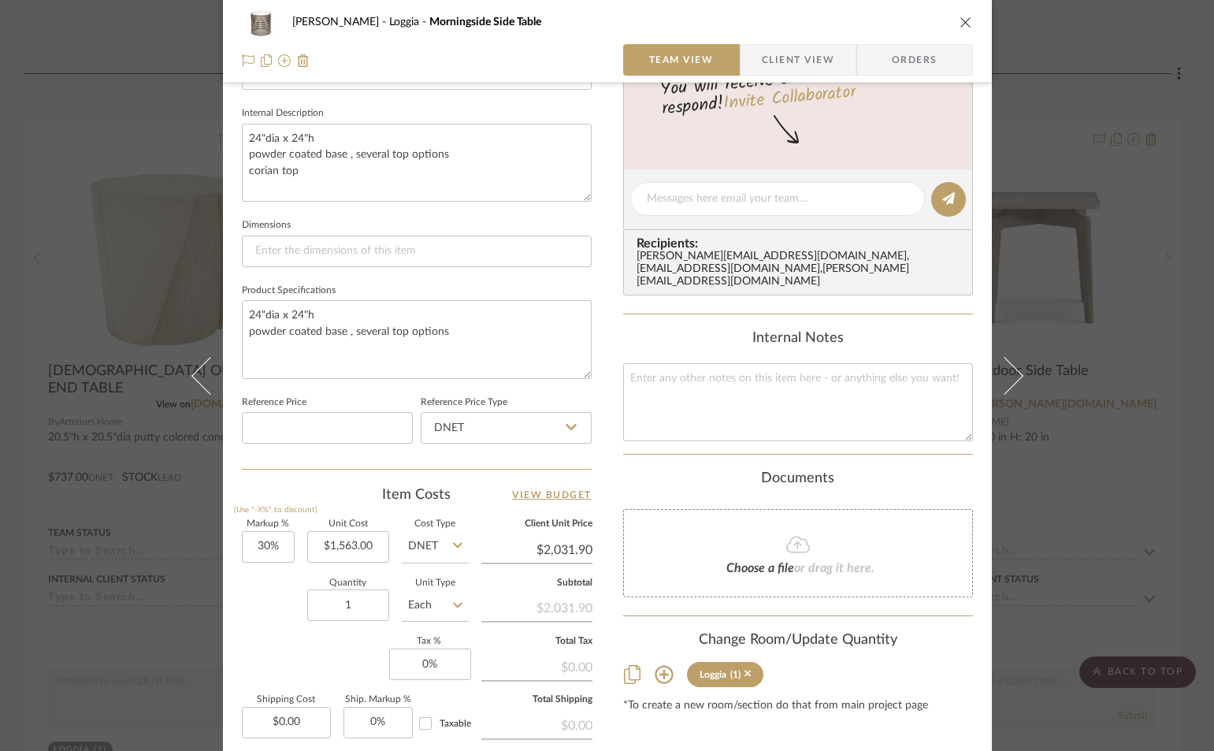
click at [960, 24] on icon "close" at bounding box center [966, 22] width 13 height 13
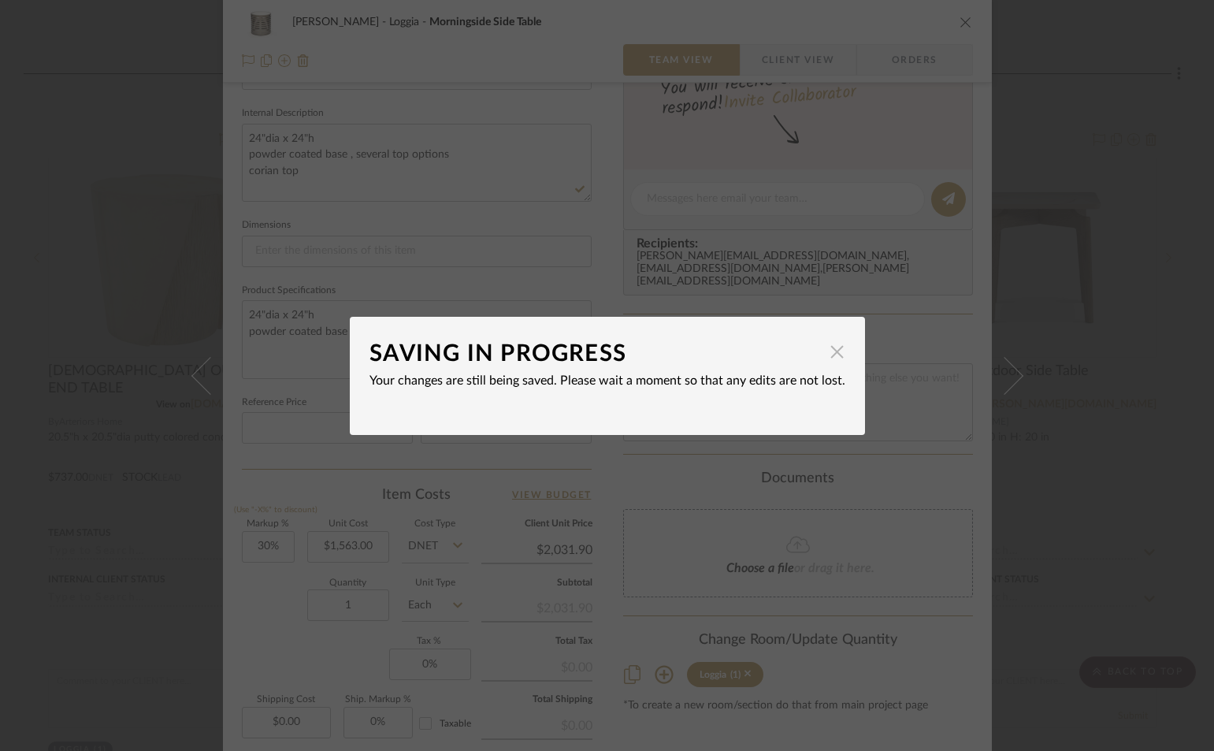
click at [831, 354] on span "button" at bounding box center [838, 352] width 32 height 32
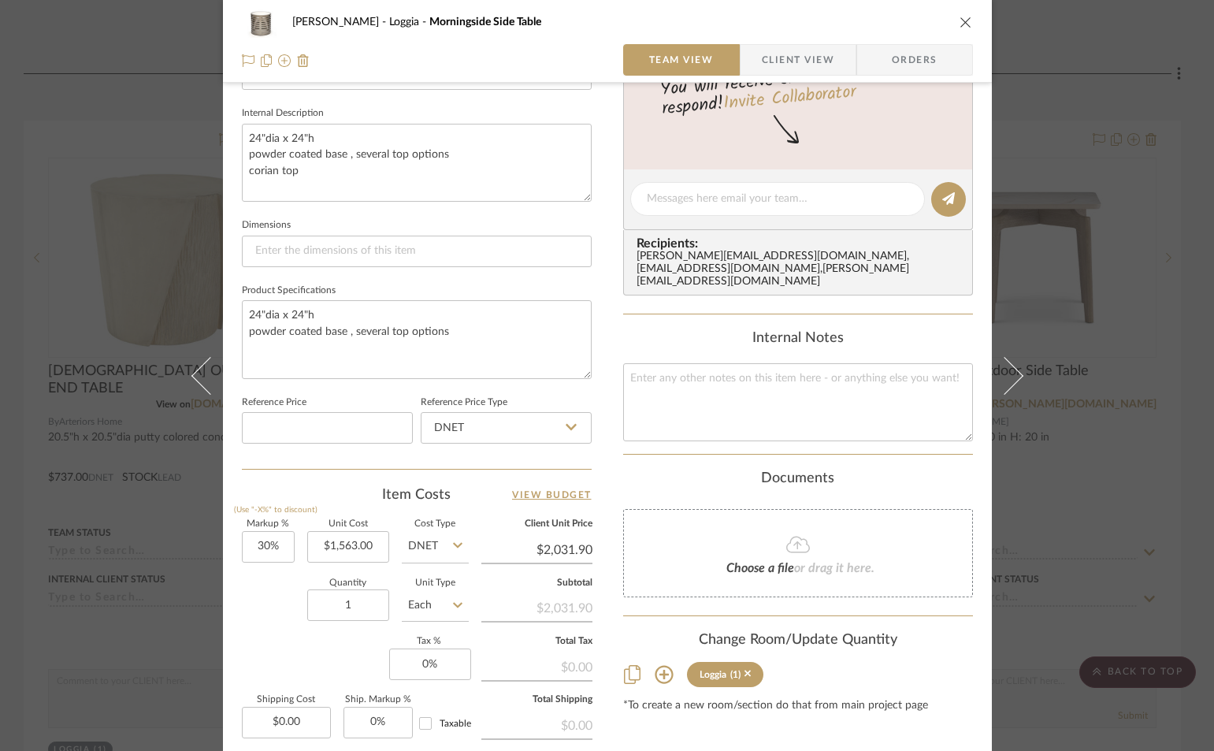
click at [960, 17] on icon "close" at bounding box center [966, 22] width 13 height 13
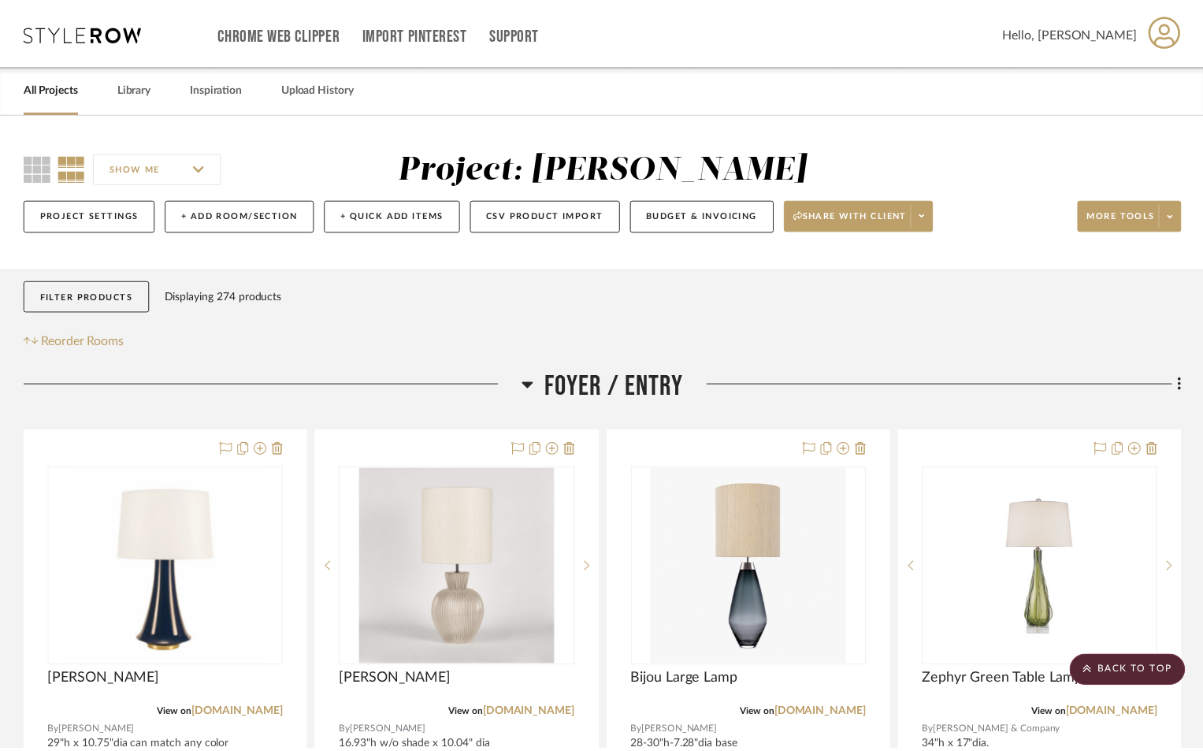
scroll to position [1978, 0]
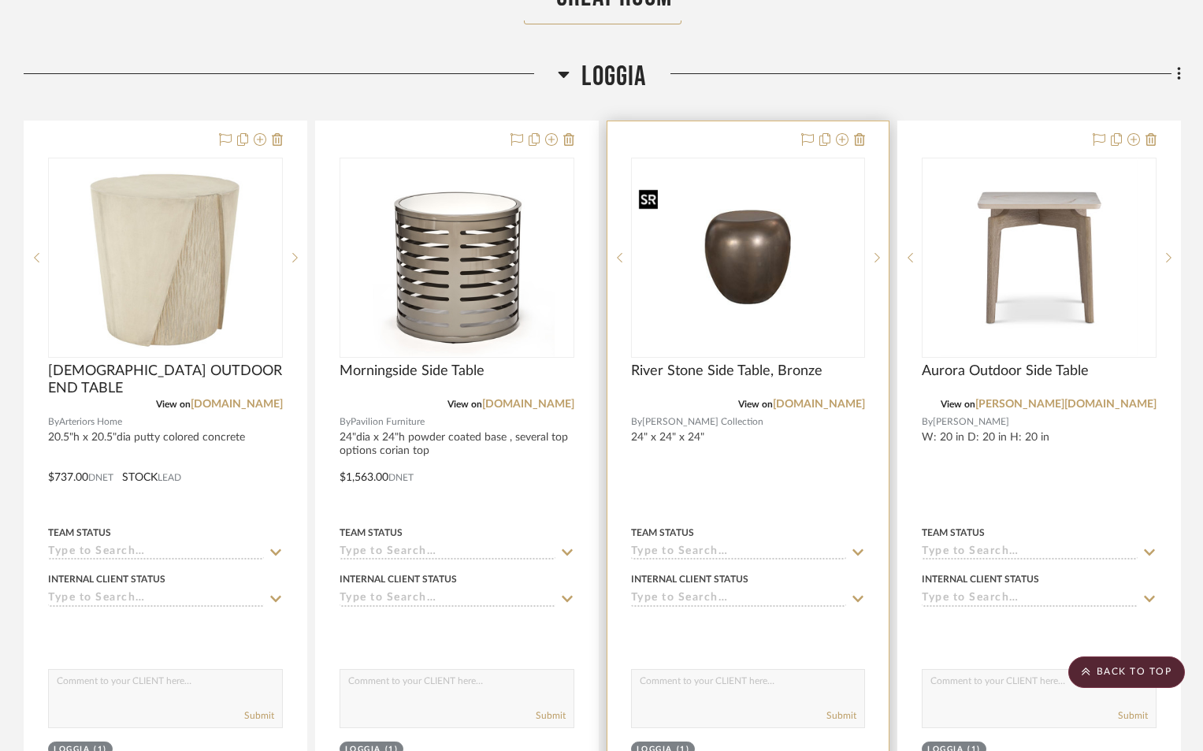
click at [731, 299] on img "0" at bounding box center [749, 257] width 232 height 149
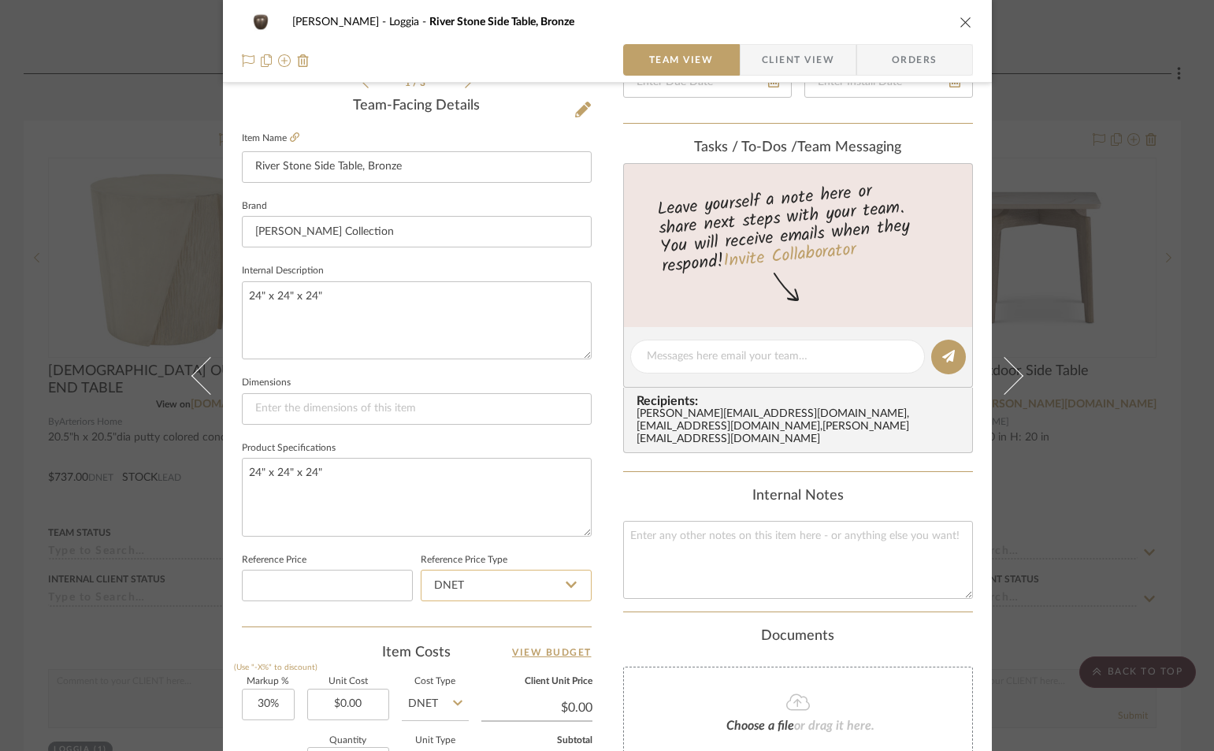
scroll to position [473, 0]
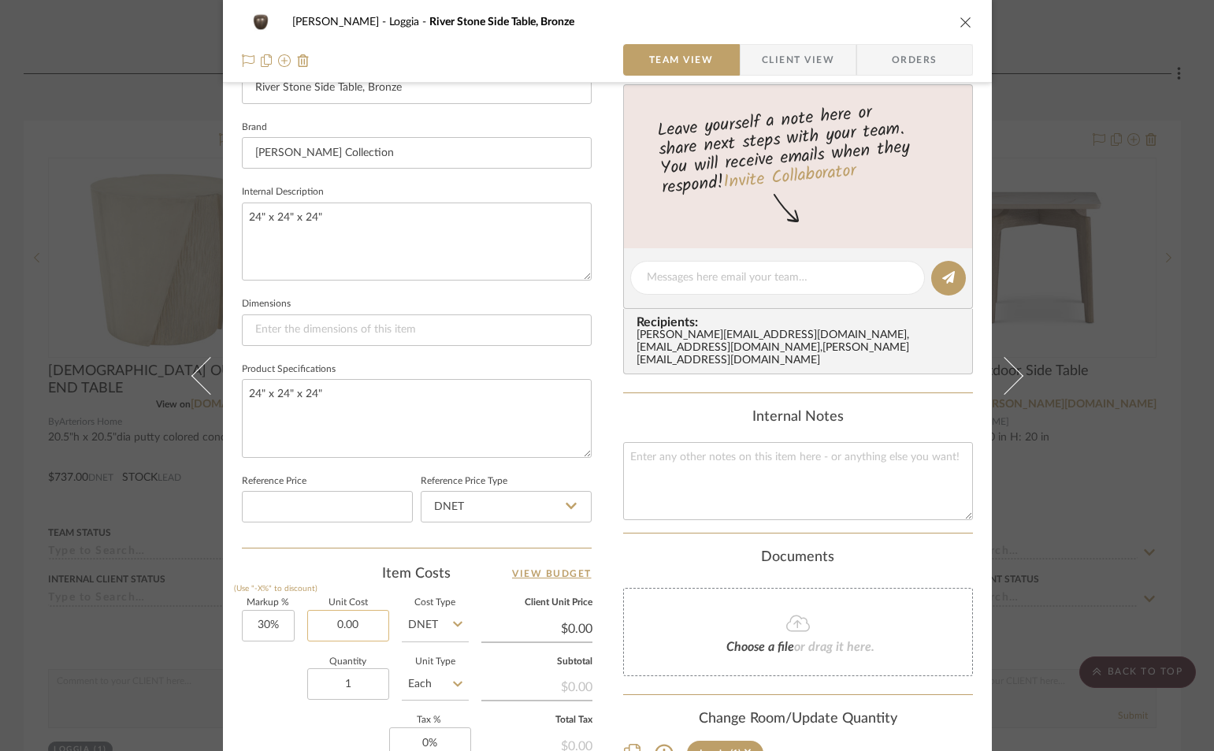
click at [363, 622] on input "0.00" at bounding box center [348, 626] width 82 height 32
type input "$772.00"
click at [962, 24] on icon "close" at bounding box center [966, 22] width 13 height 13
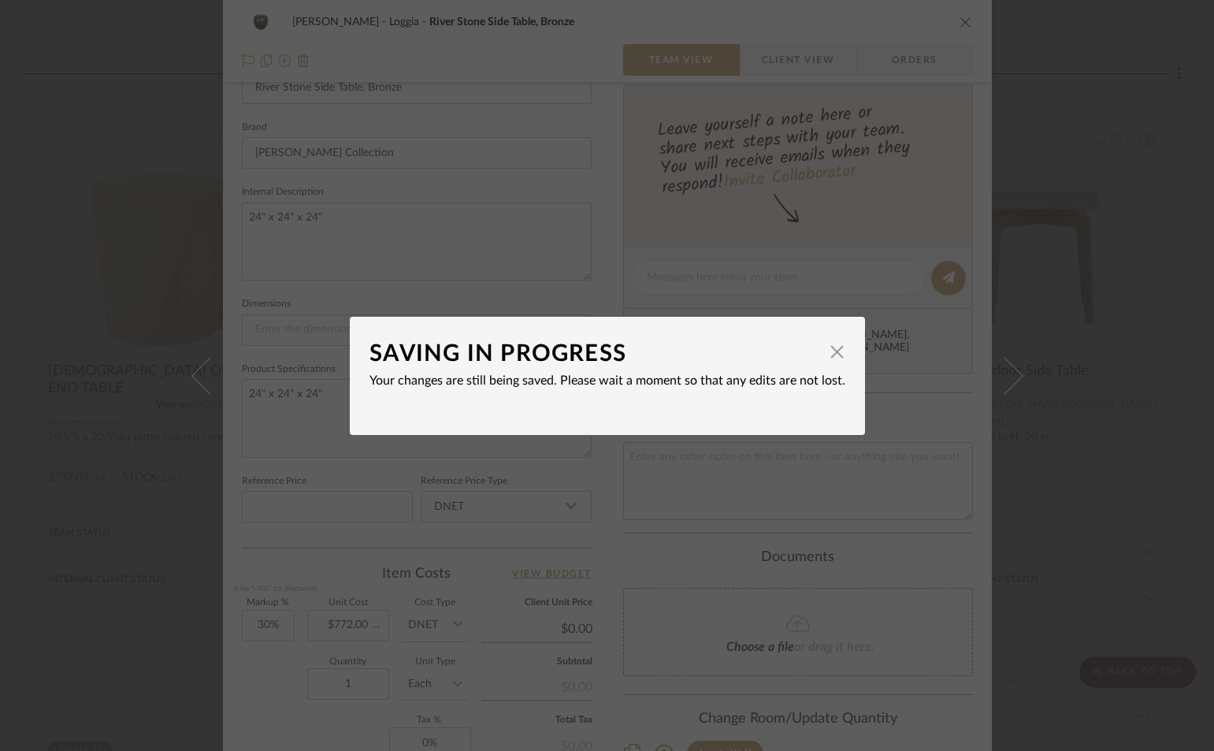
type input "$1,003.60"
click at [827, 350] on span "button" at bounding box center [838, 352] width 32 height 32
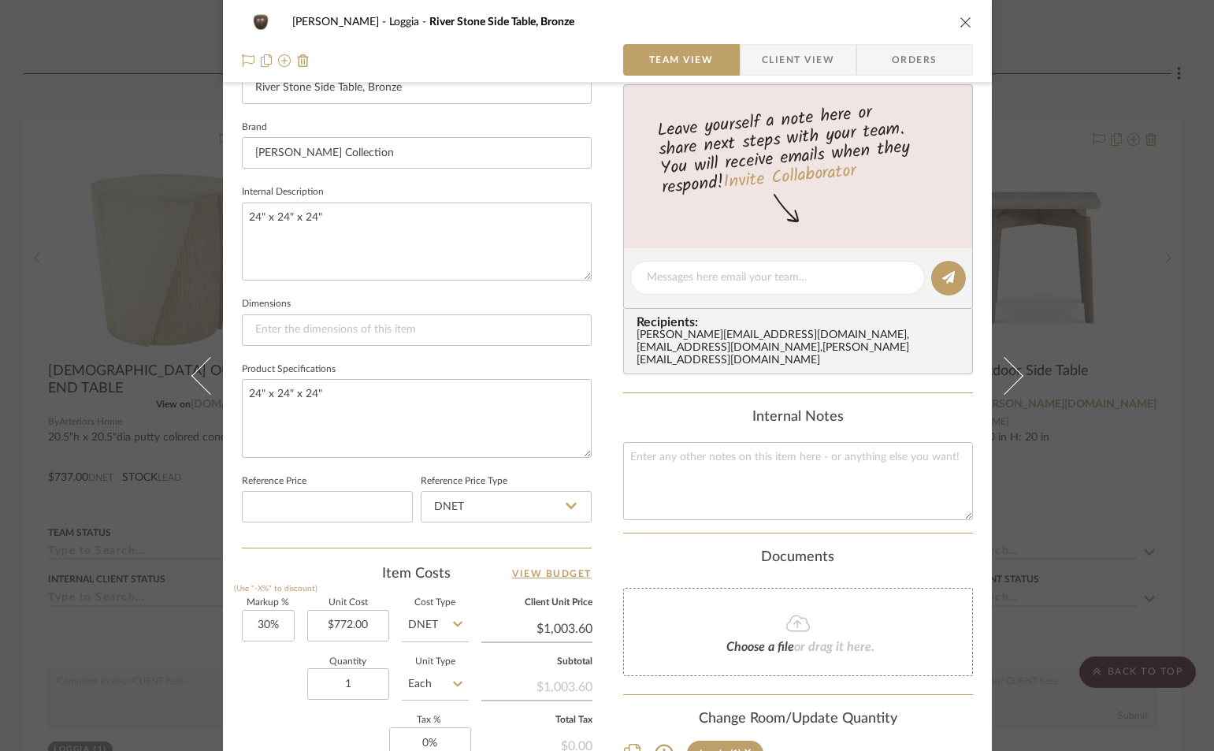
click at [951, 21] on div "Cawley Gillon Loggia River Stone Side Table, Bronze" at bounding box center [607, 22] width 731 height 32
click at [960, 22] on icon "close" at bounding box center [966, 22] width 13 height 13
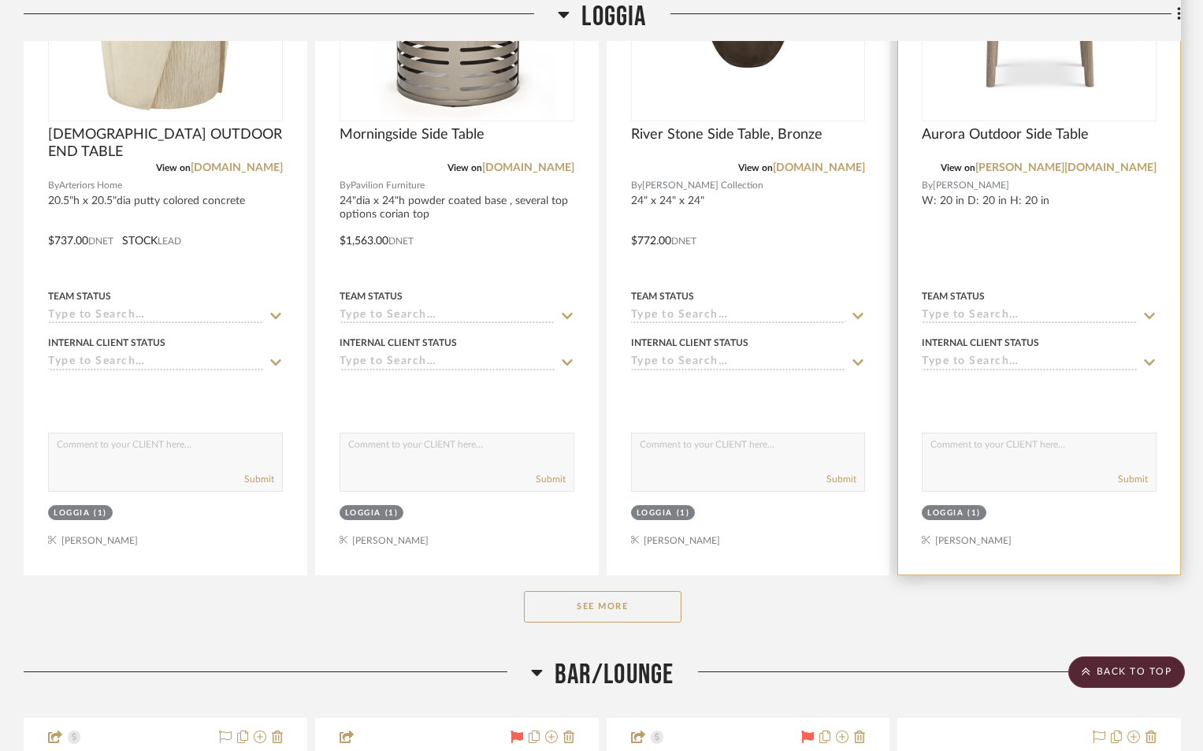
scroll to position [2293, 0]
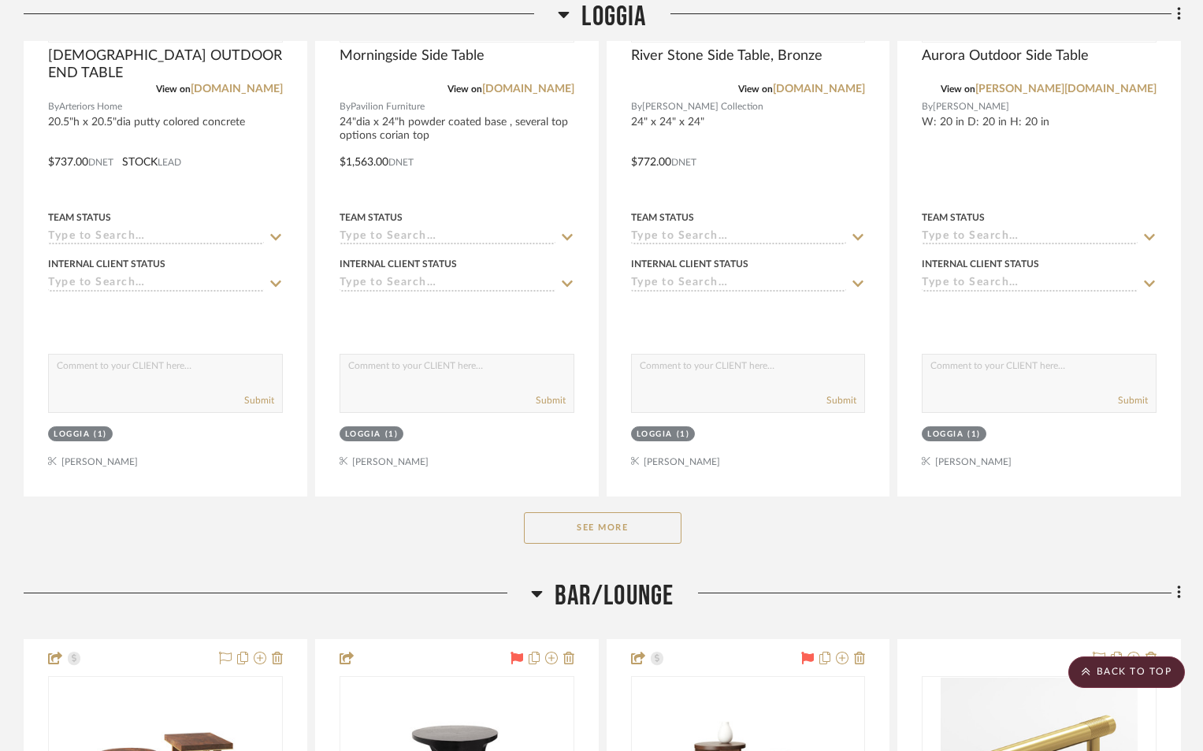
click at [670, 531] on button "See More" at bounding box center [603, 528] width 158 height 32
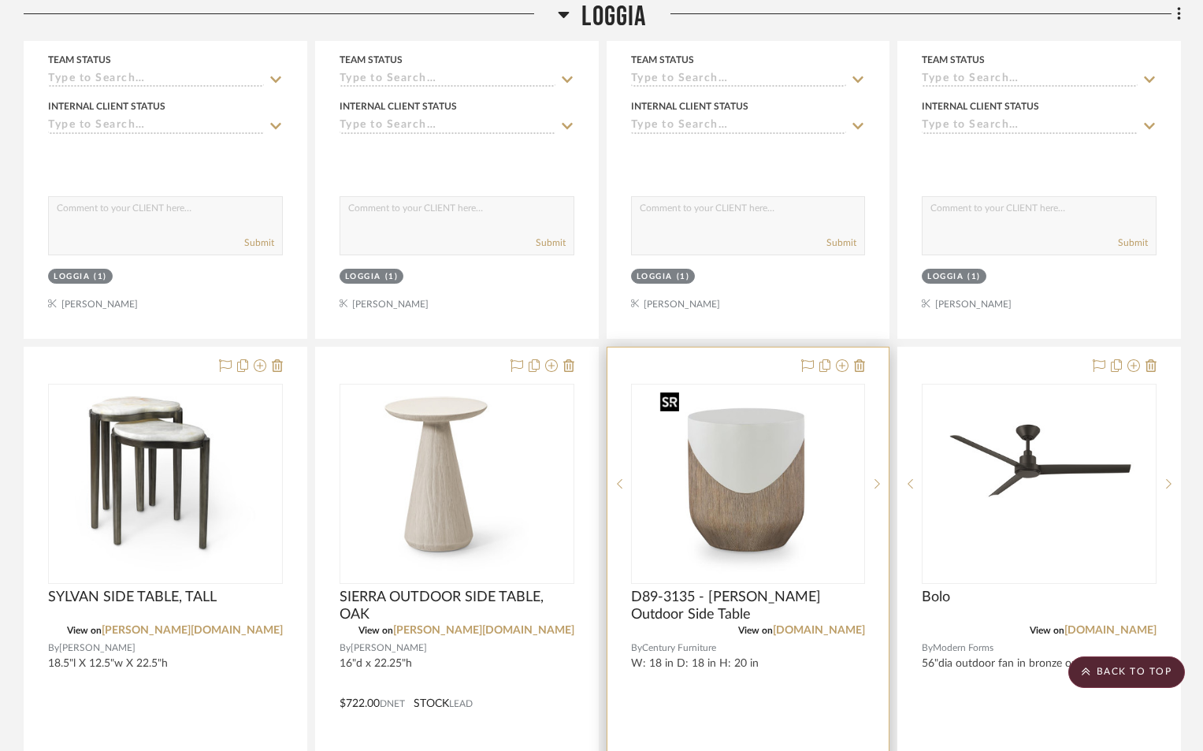
scroll to position [2687, 0]
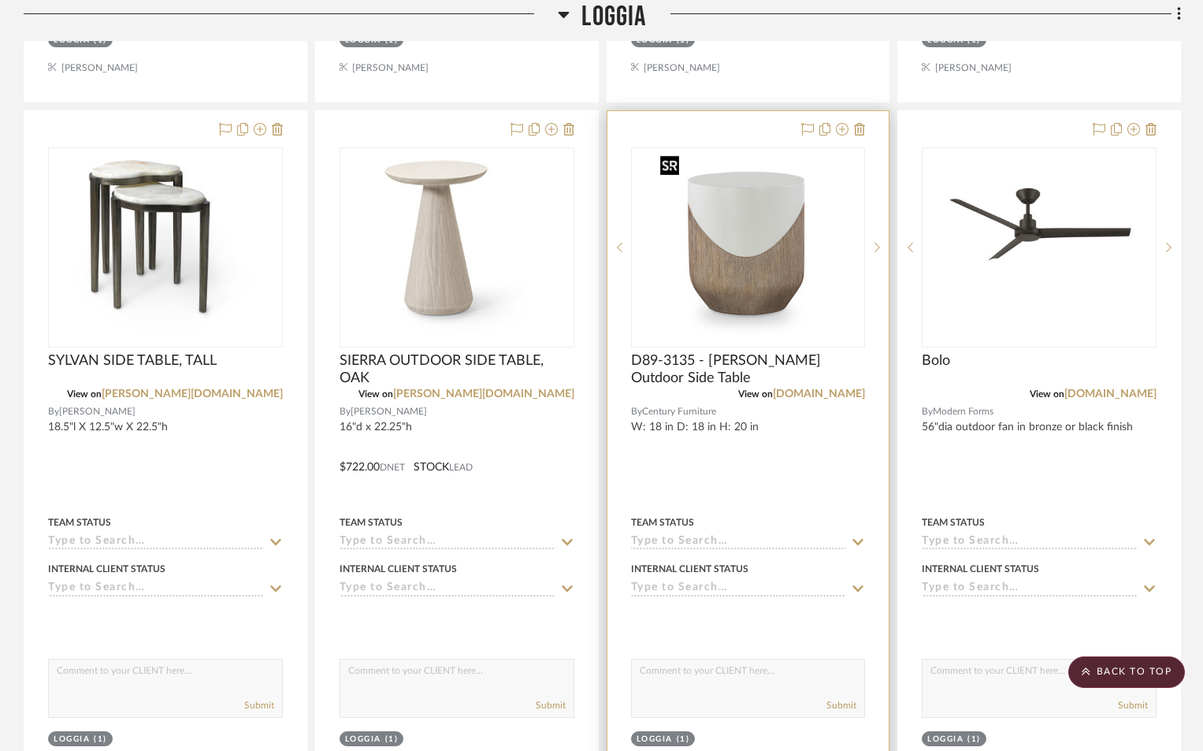
click at [719, 282] on img "0" at bounding box center [748, 247] width 188 height 197
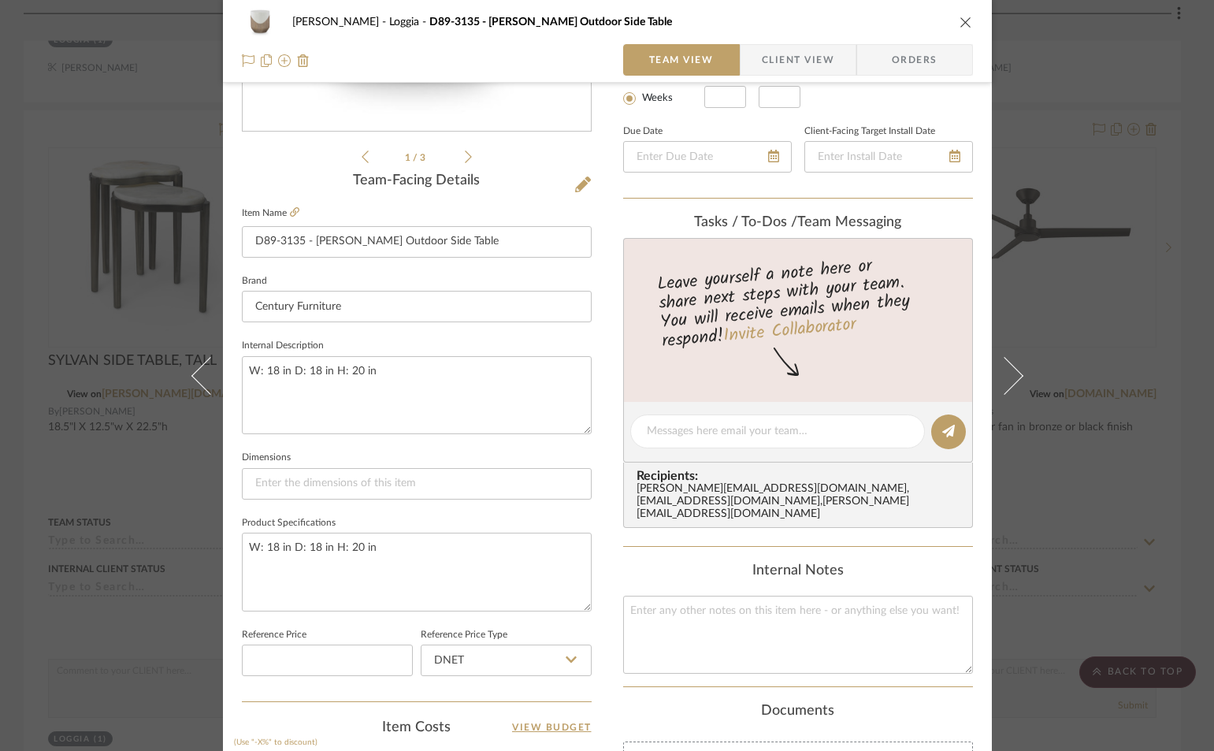
scroll to position [473, 0]
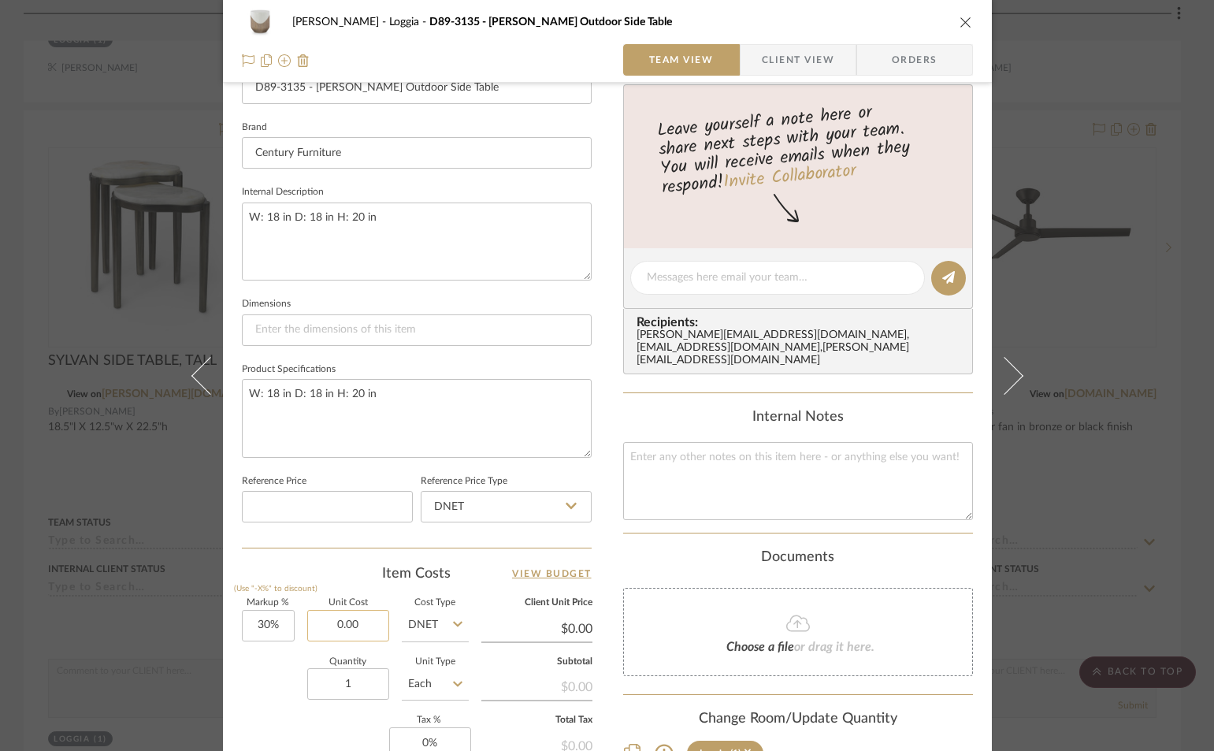
click at [354, 625] on input "0.00" at bounding box center [348, 626] width 82 height 32
type input "$787.50"
click at [597, 540] on div "Cawley Gillon Loggia D89-3135 - Danny Outdoor Side Table Team View Client View …" at bounding box center [607, 266] width 769 height 1455
type input "$1,023.75"
click at [961, 20] on icon "close" at bounding box center [966, 22] width 13 height 13
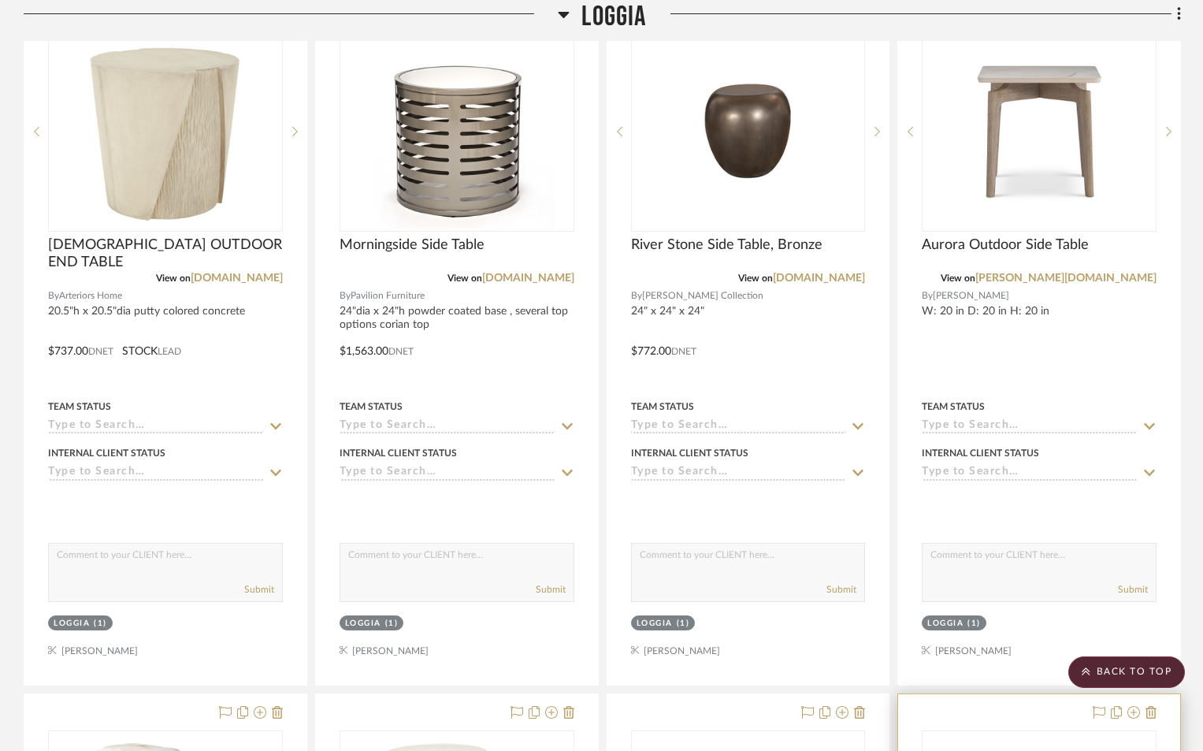
scroll to position [2057, 0]
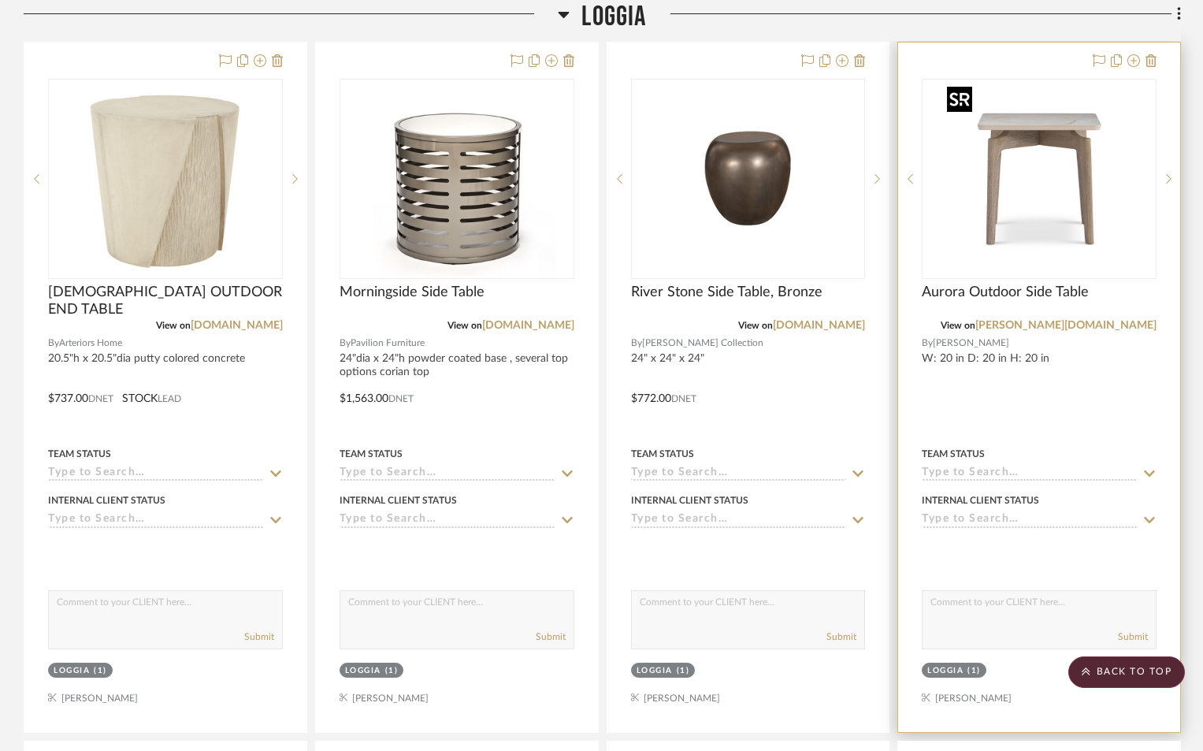
click at [1037, 240] on img "0" at bounding box center [1039, 178] width 197 height 197
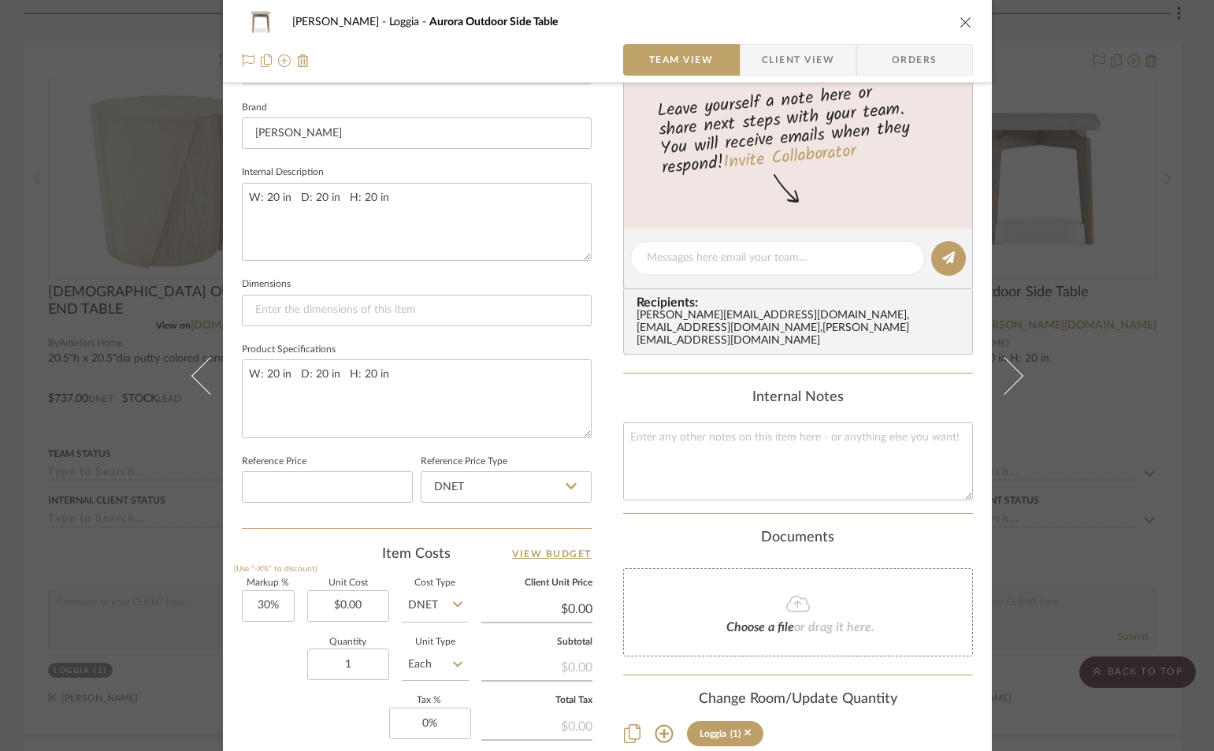
scroll to position [552, 0]
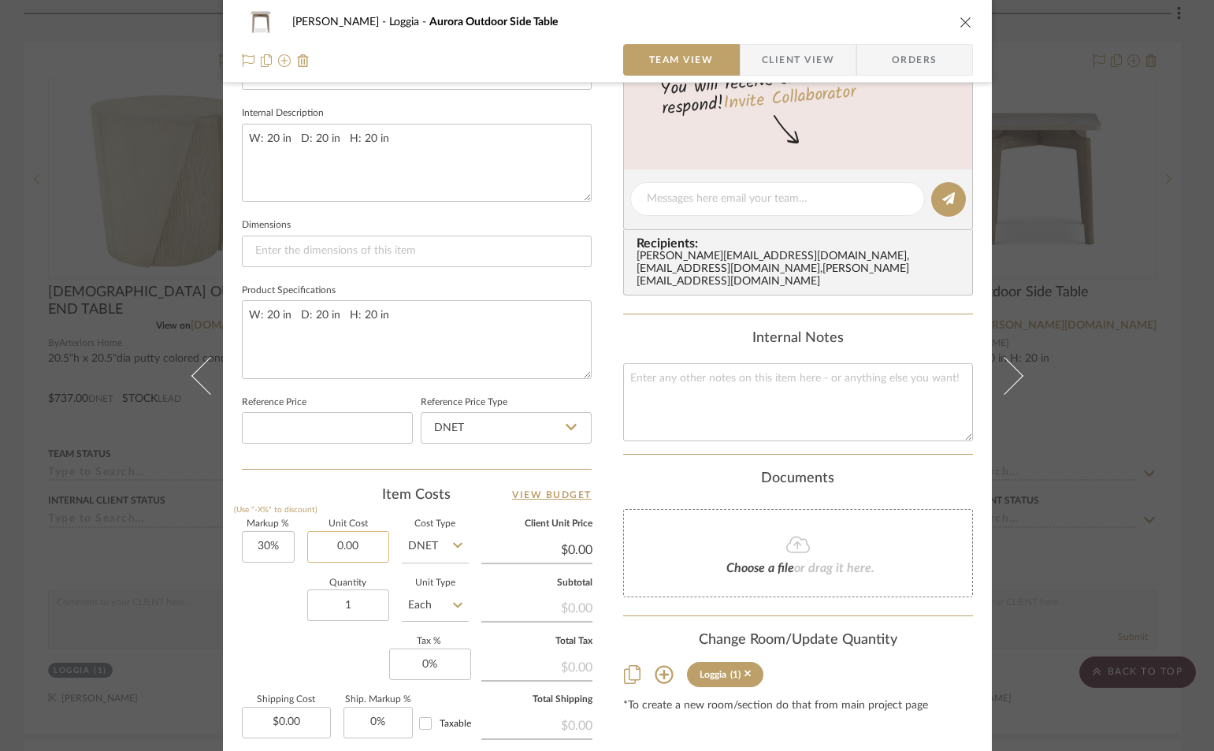
click at [360, 548] on input "0.00" at bounding box center [348, 547] width 82 height 32
type input "$632.00"
click at [960, 22] on icon "close" at bounding box center [966, 22] width 13 height 13
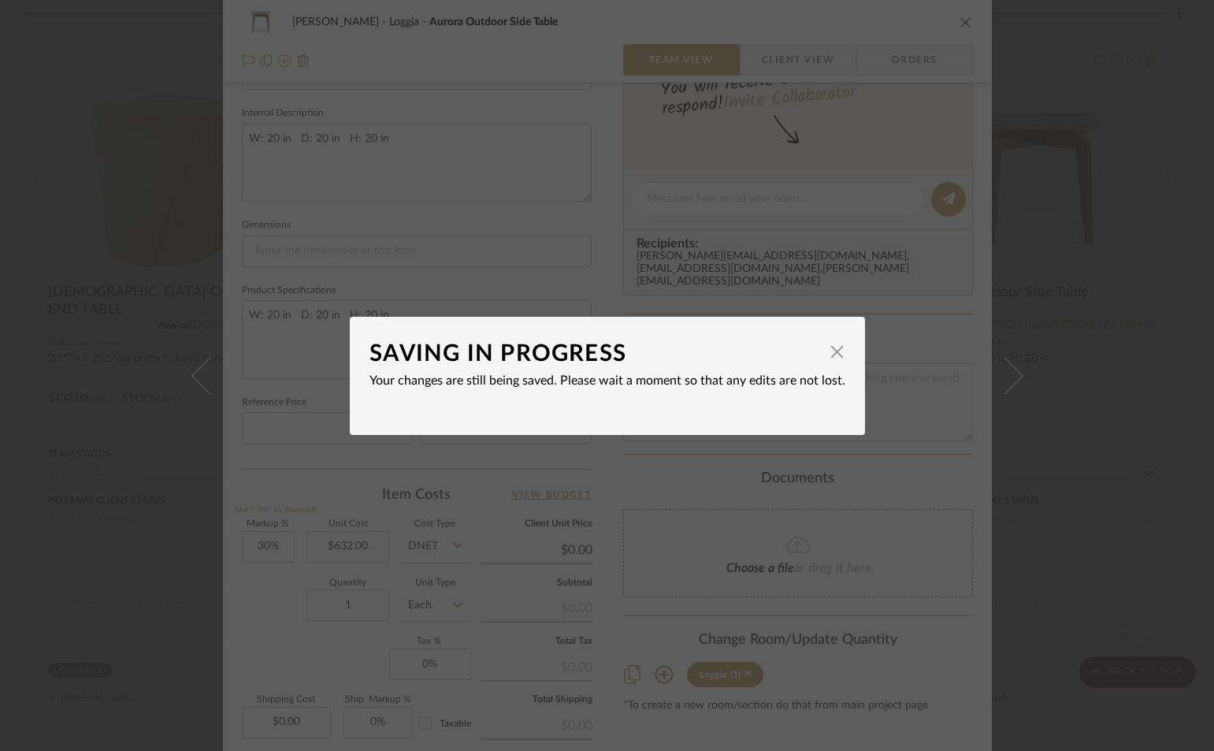
type input "$821.60"
click at [827, 355] on span "button" at bounding box center [838, 352] width 32 height 32
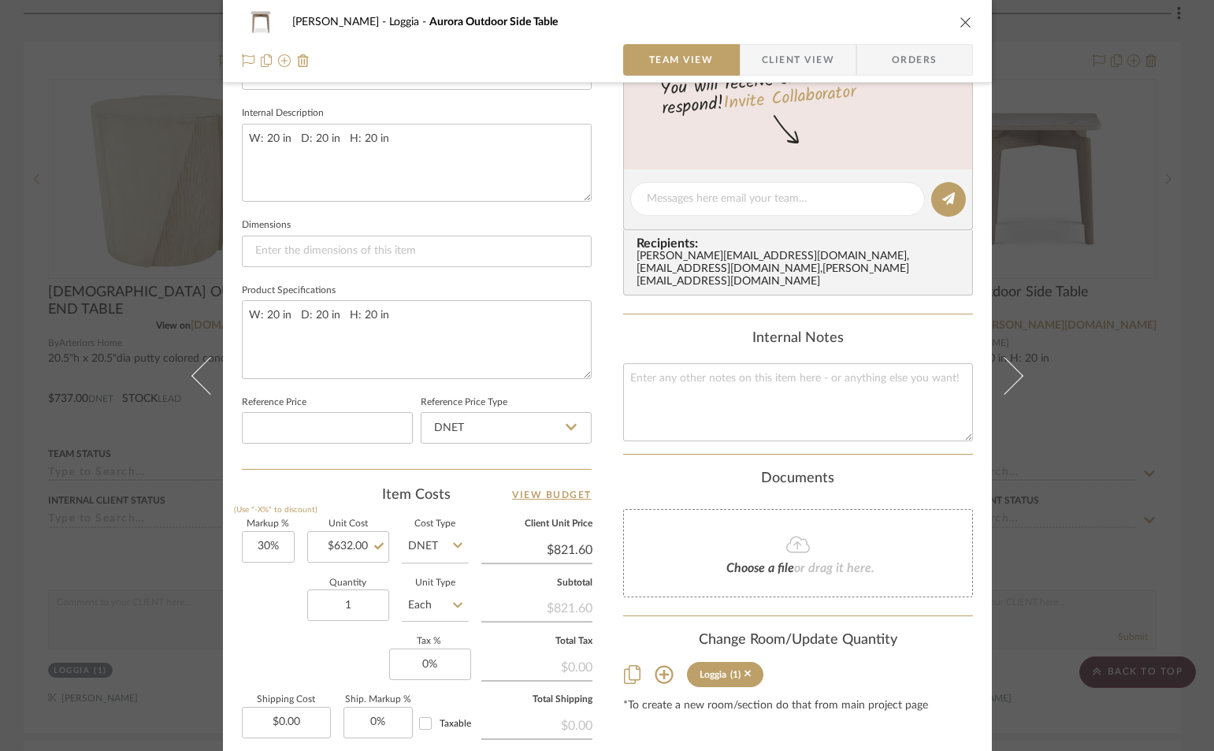
click at [960, 27] on icon "close" at bounding box center [966, 22] width 13 height 13
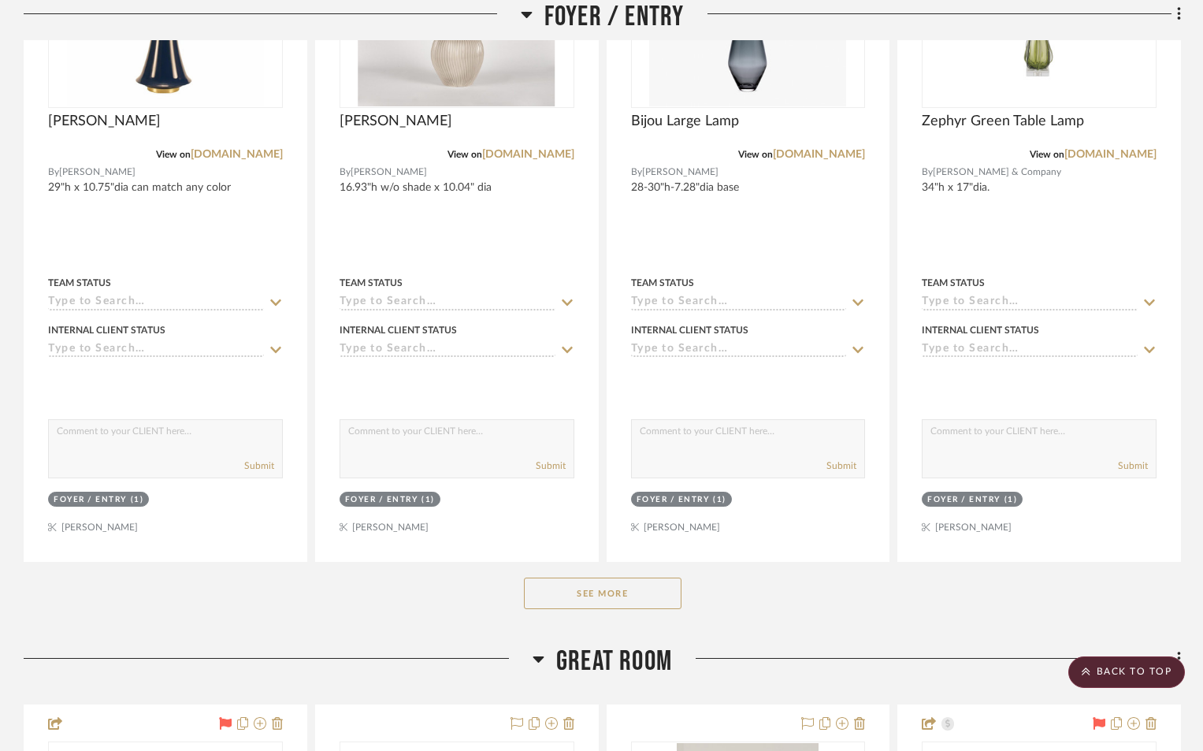
scroll to position [0, 0]
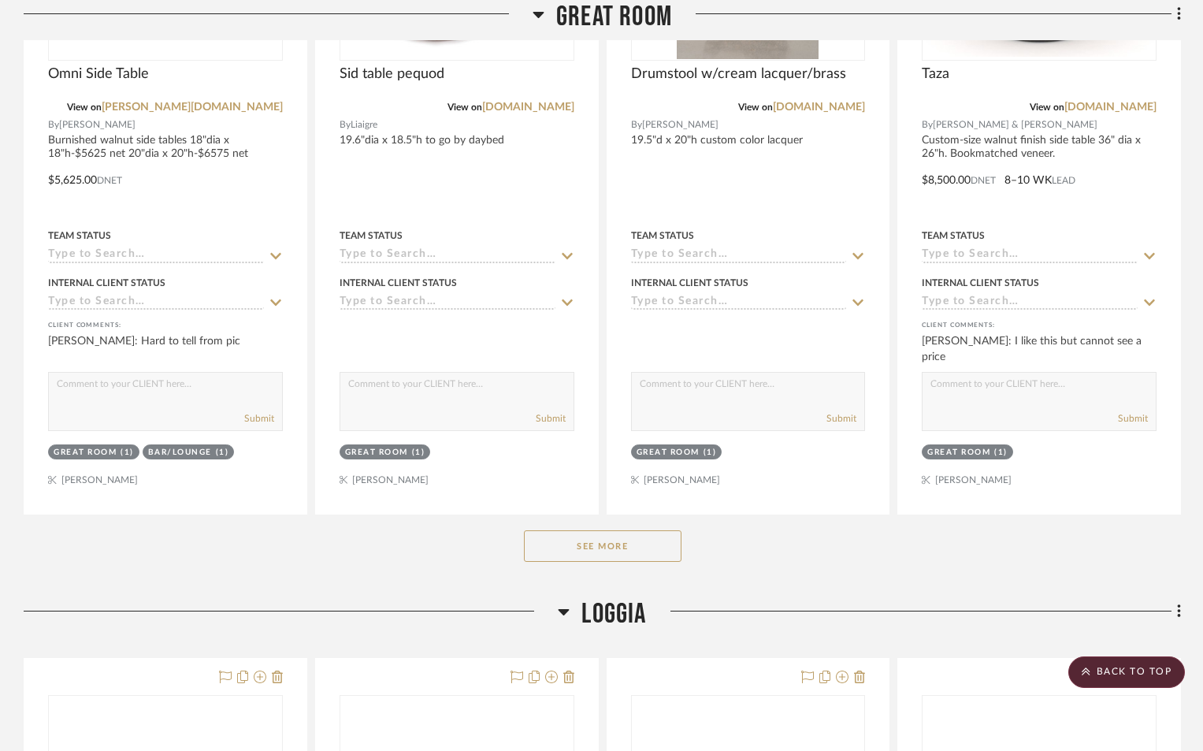
scroll to position [1442, 0]
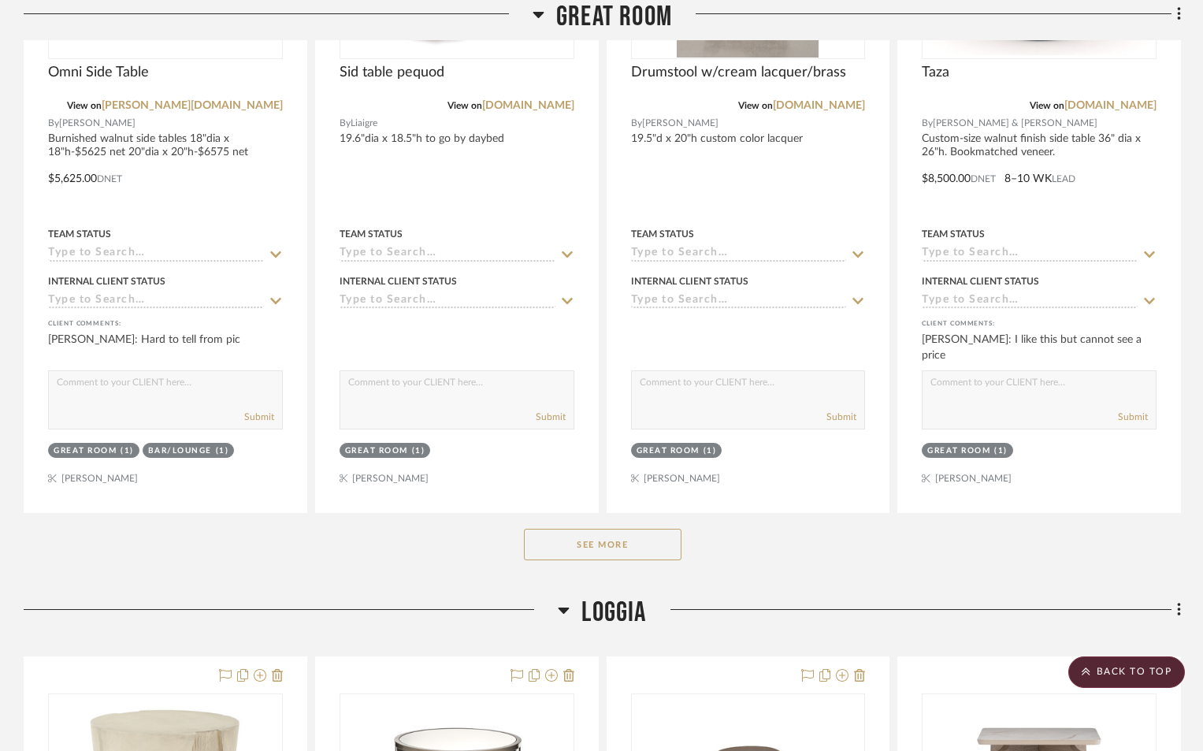
click at [619, 538] on button "See More" at bounding box center [603, 545] width 158 height 32
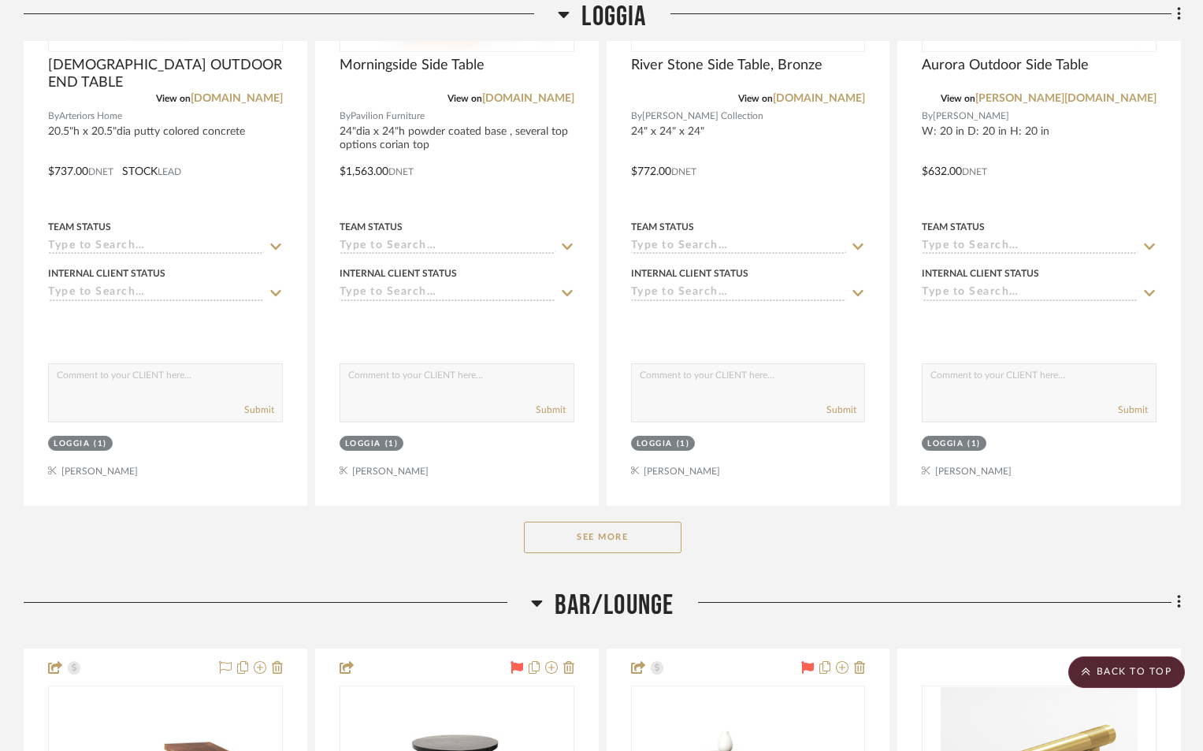
scroll to position [6485, 0]
click at [622, 537] on button "See More" at bounding box center [603, 536] width 158 height 32
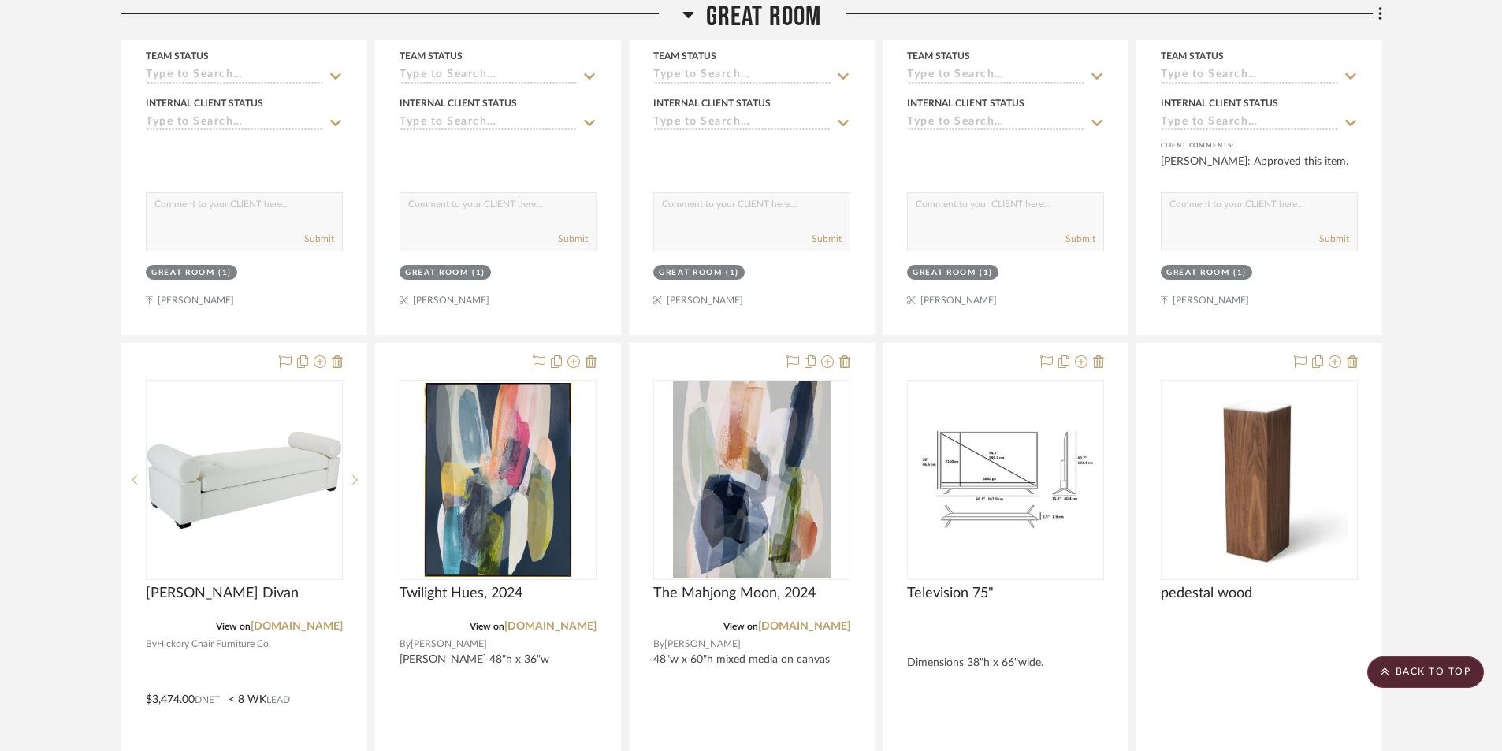
scroll to position [0, 0]
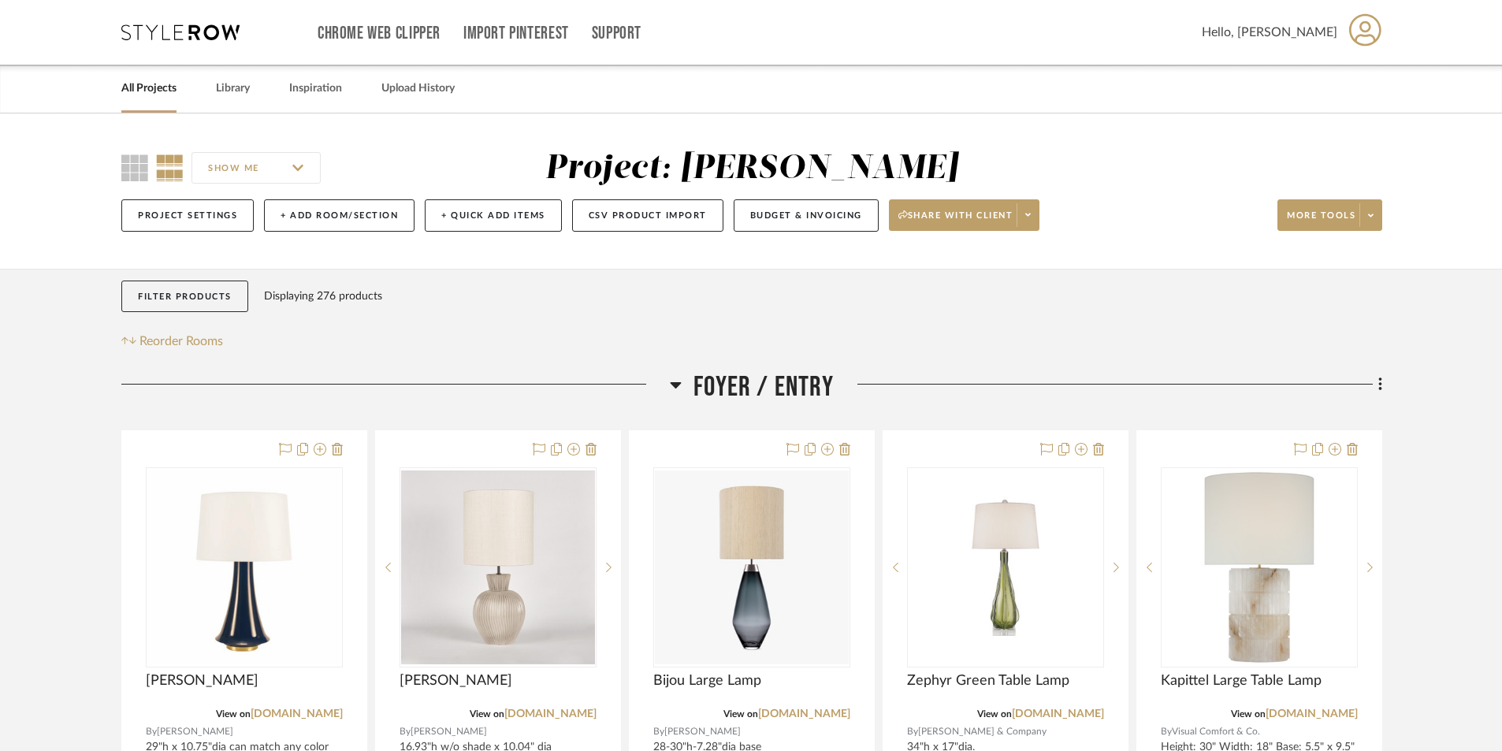
click at [153, 87] on link "All Projects" at bounding box center [148, 88] width 55 height 21
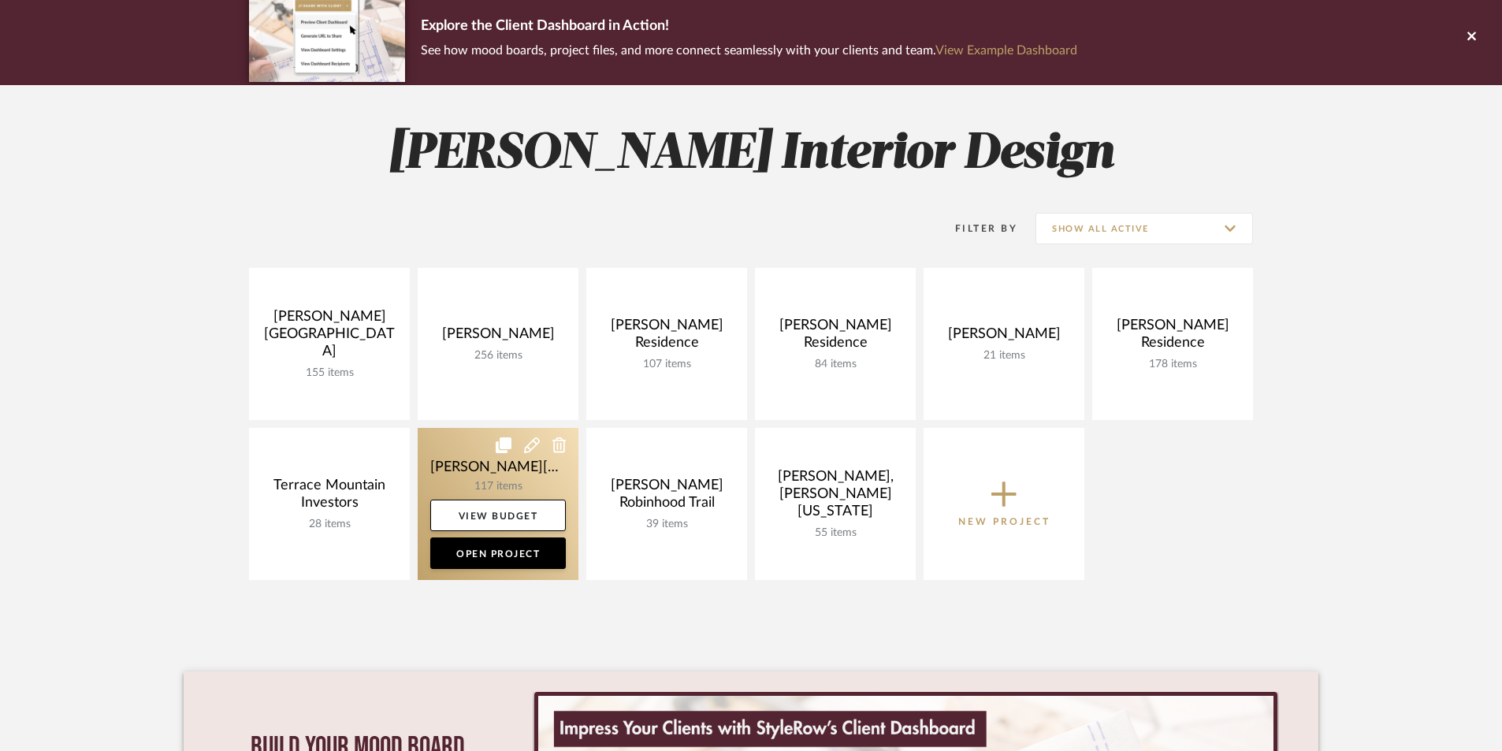
scroll to position [158, 0]
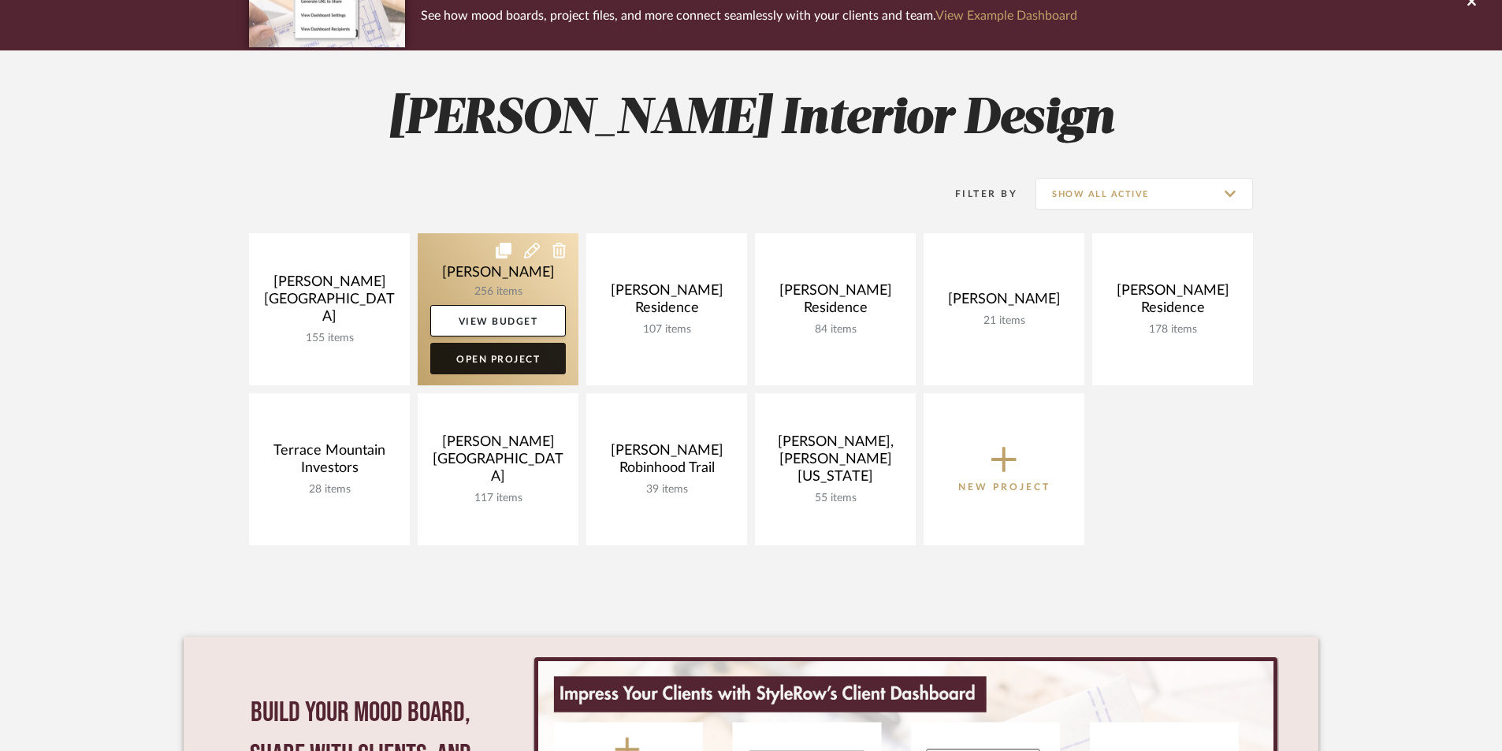
click at [490, 358] on link "Open Project" at bounding box center [498, 359] width 136 height 32
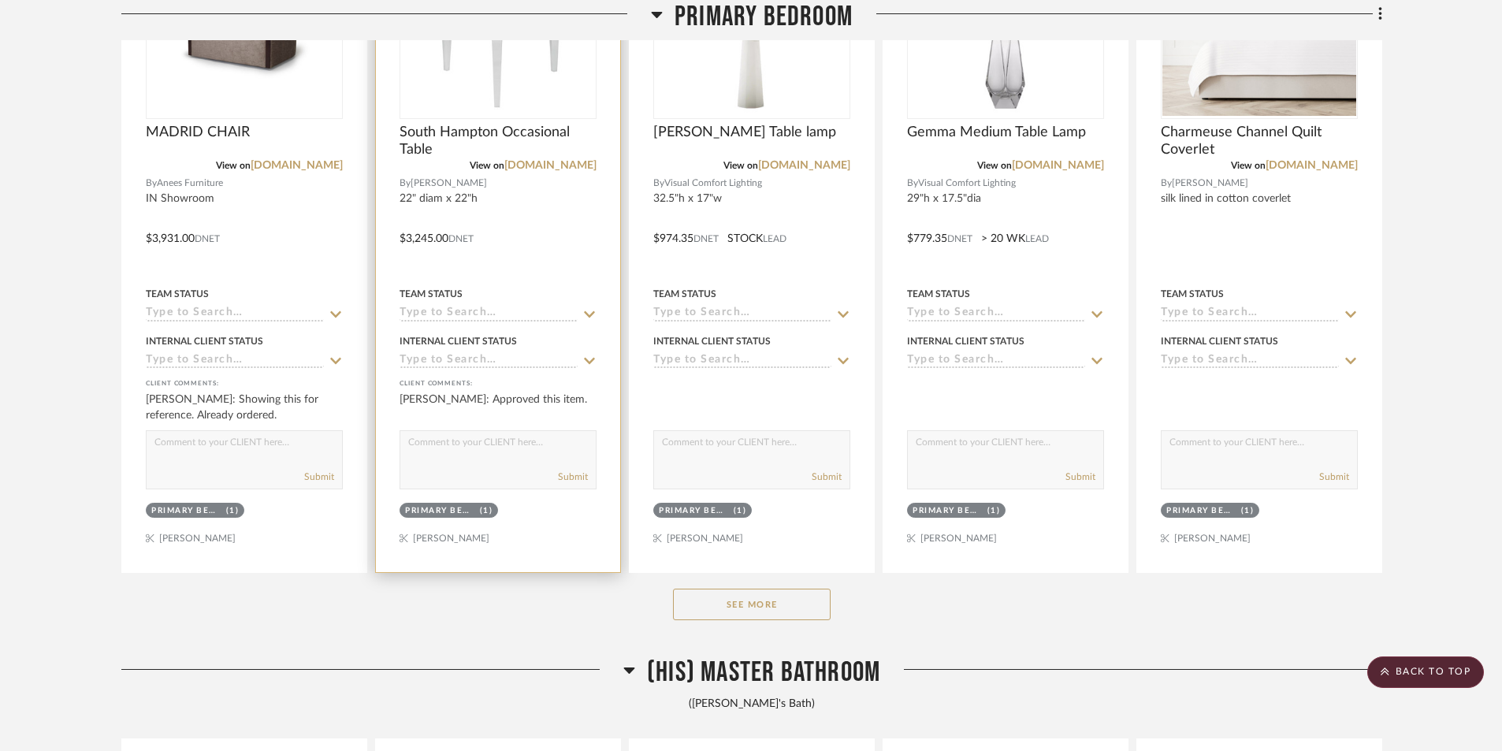
scroll to position [9613, 0]
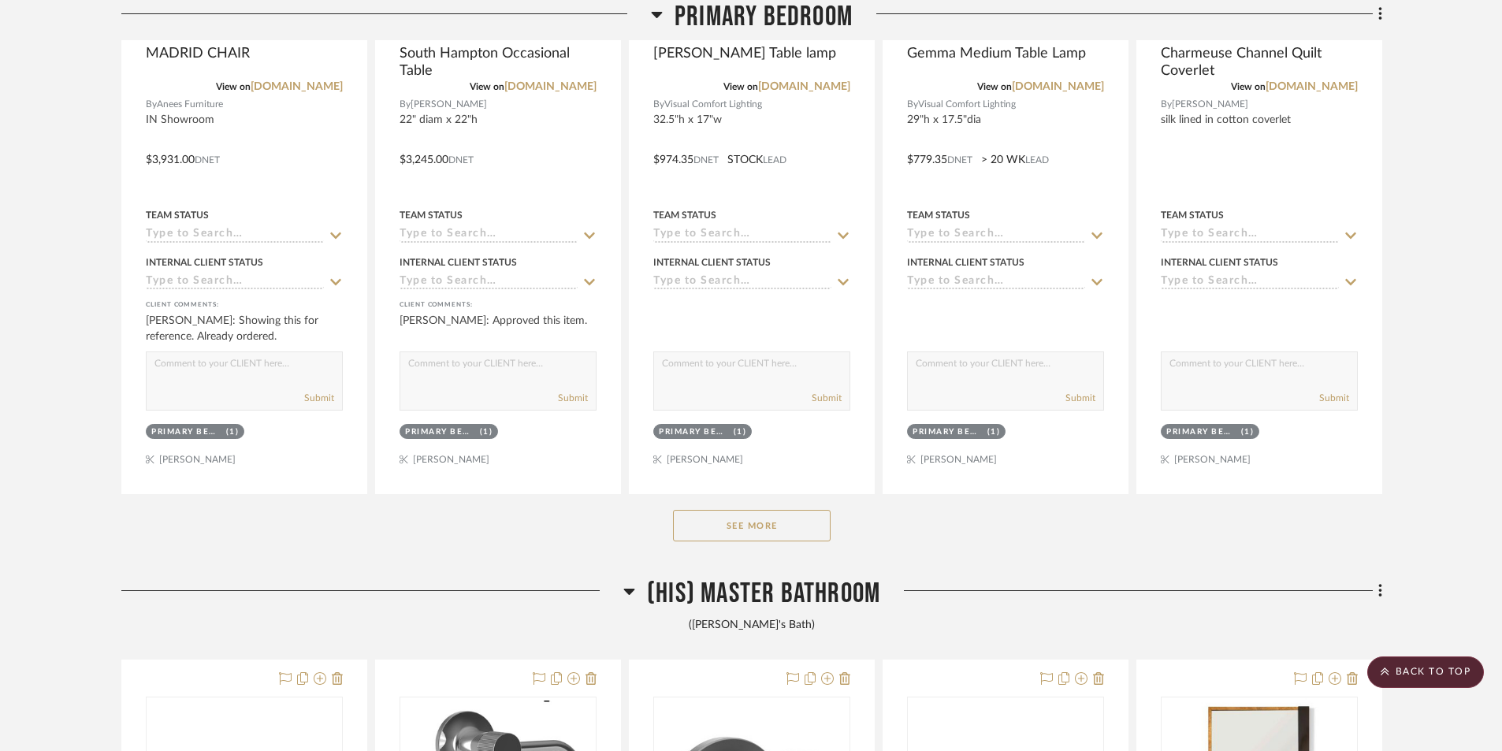
click at [697, 521] on button "See More" at bounding box center [752, 526] width 158 height 32
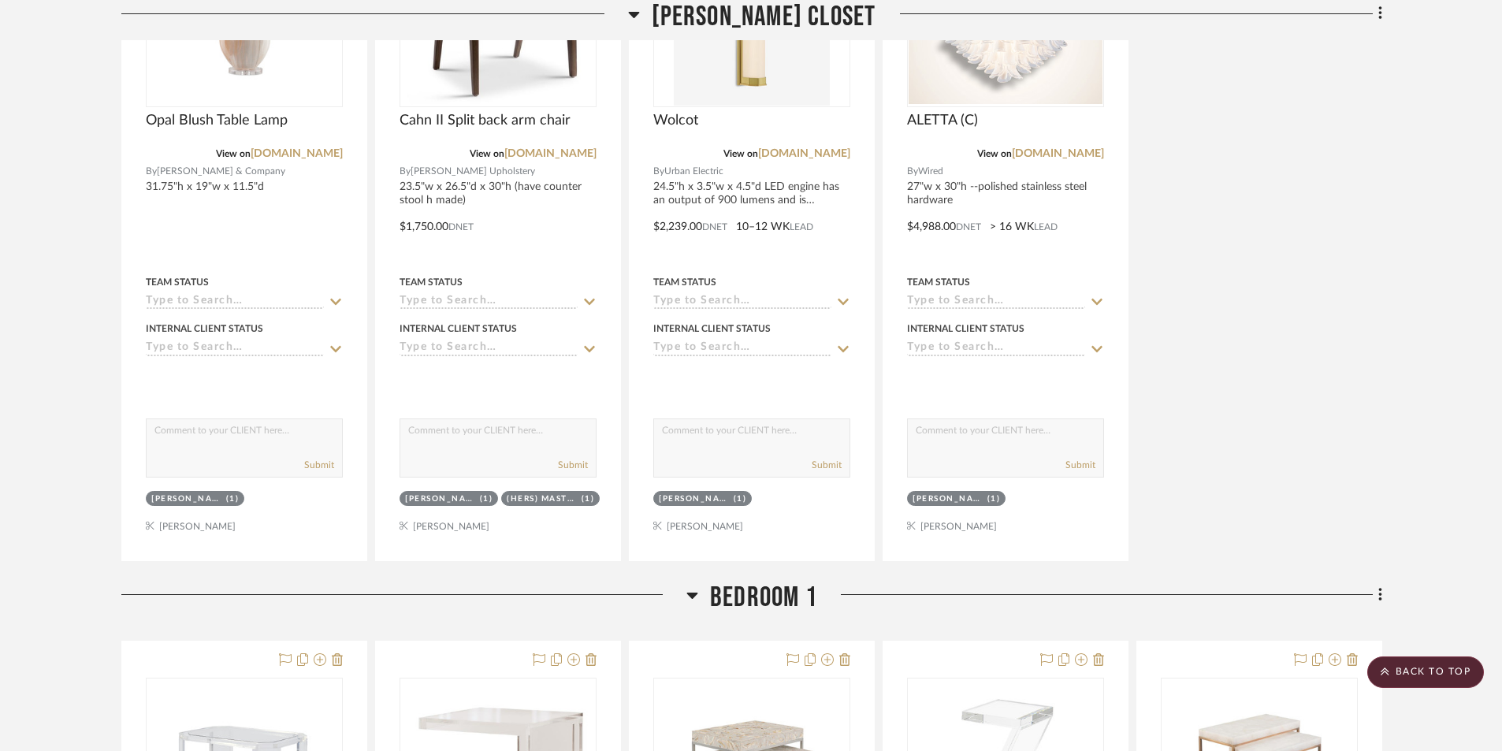
scroll to position [15207, 0]
